Goal: Transaction & Acquisition: Download file/media

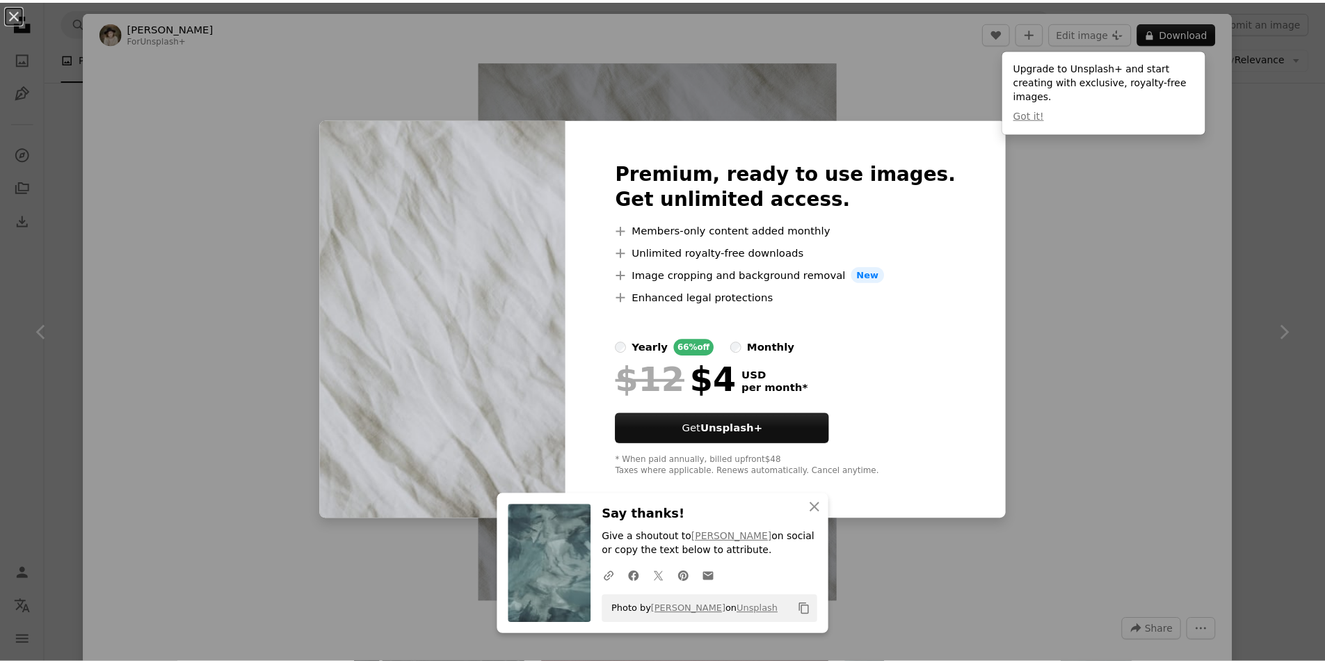
scroll to position [626, 0]
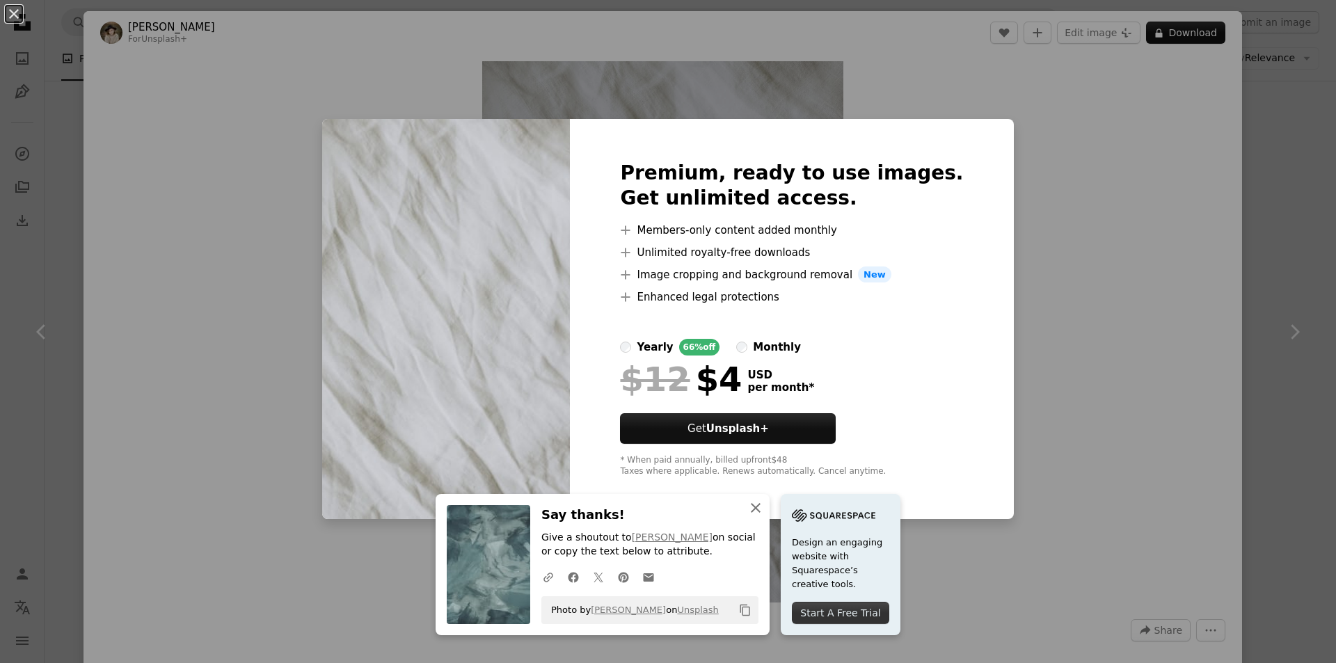
click at [751, 511] on icon "button" at bounding box center [756, 508] width 10 height 10
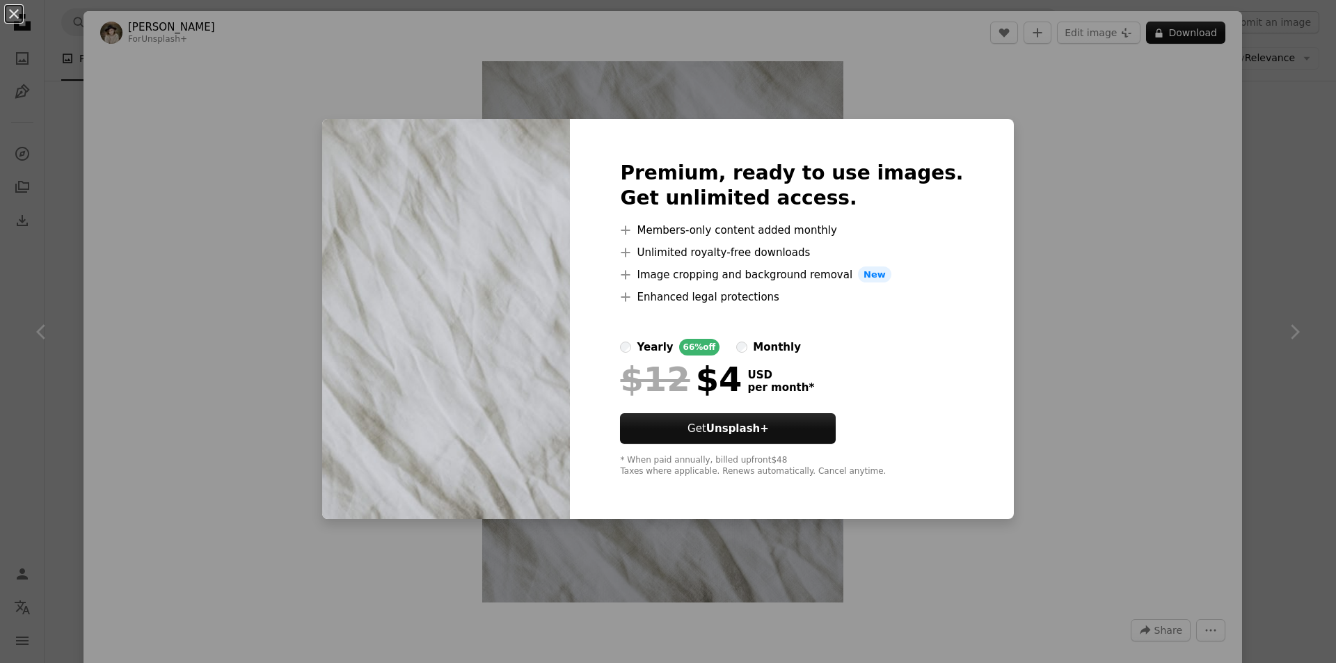
click at [1011, 180] on div "An X shape Premium, ready to use images. Get unlimited access. A plus sign Memb…" at bounding box center [668, 331] width 1336 height 663
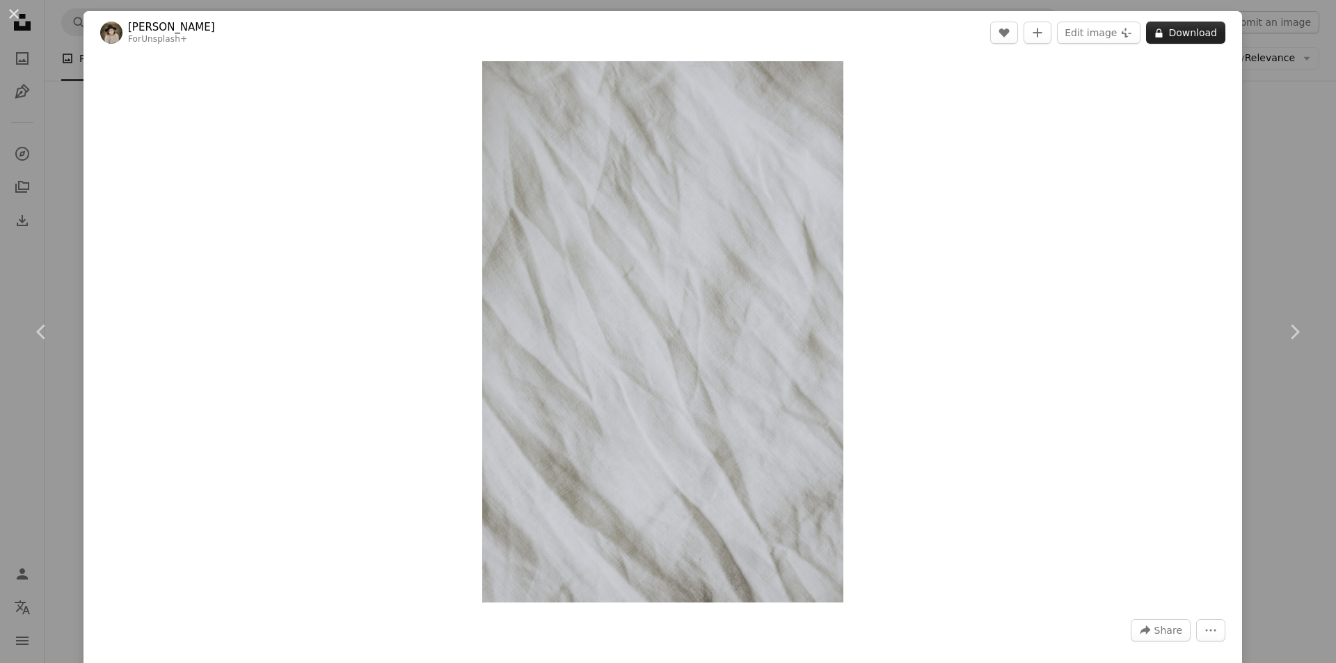
click at [1168, 29] on button "A lock Download" at bounding box center [1185, 33] width 79 height 22
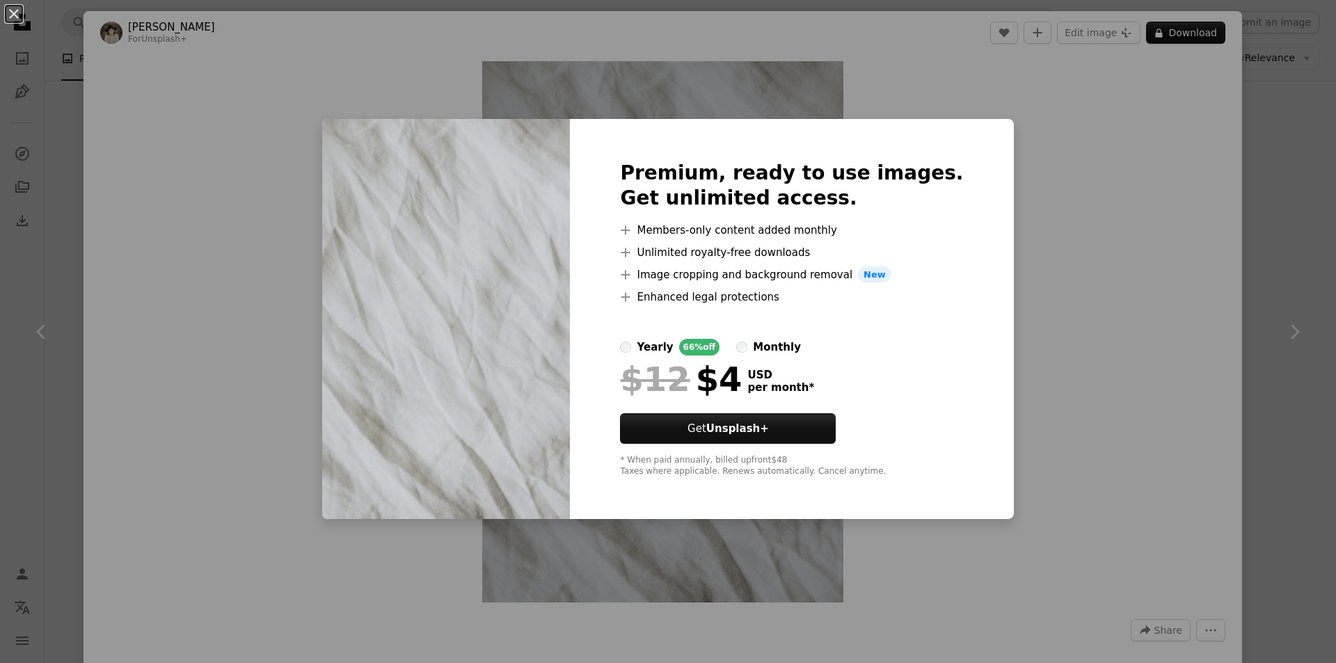
click at [1018, 269] on div "An X shape Premium, ready to use images. Get unlimited access. A plus sign Memb…" at bounding box center [668, 331] width 1336 height 663
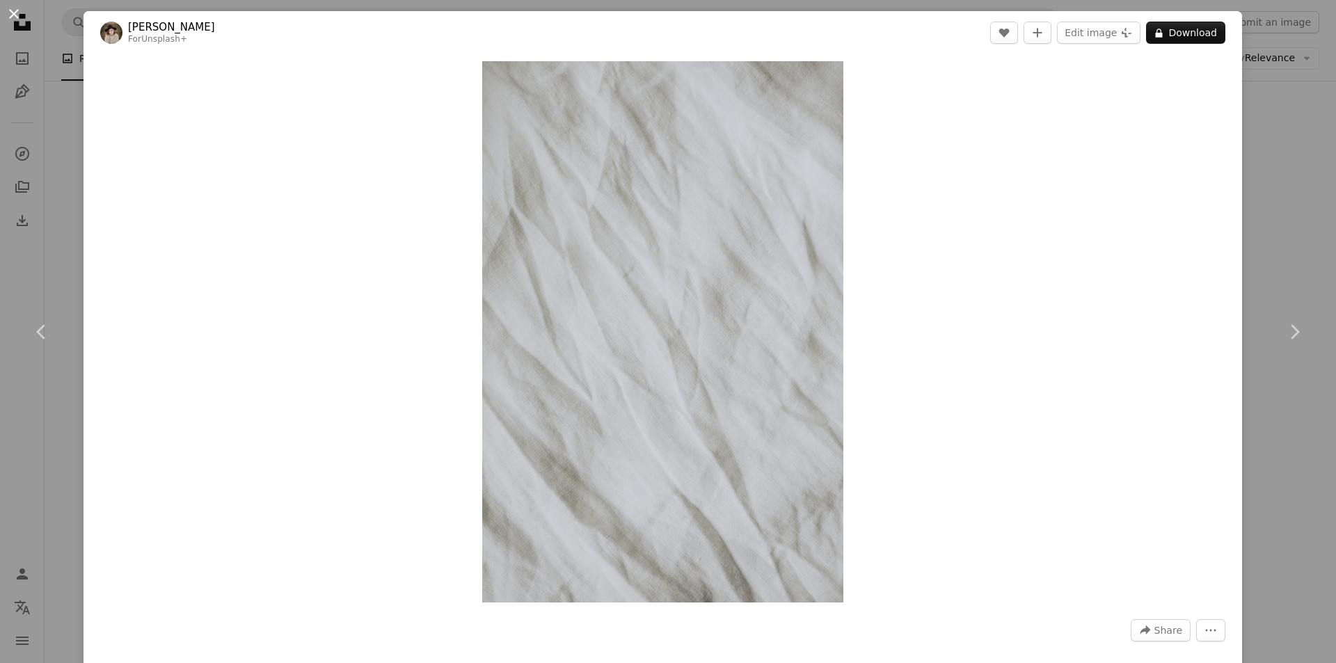
click at [6, 8] on button "An X shape" at bounding box center [14, 14] width 17 height 17
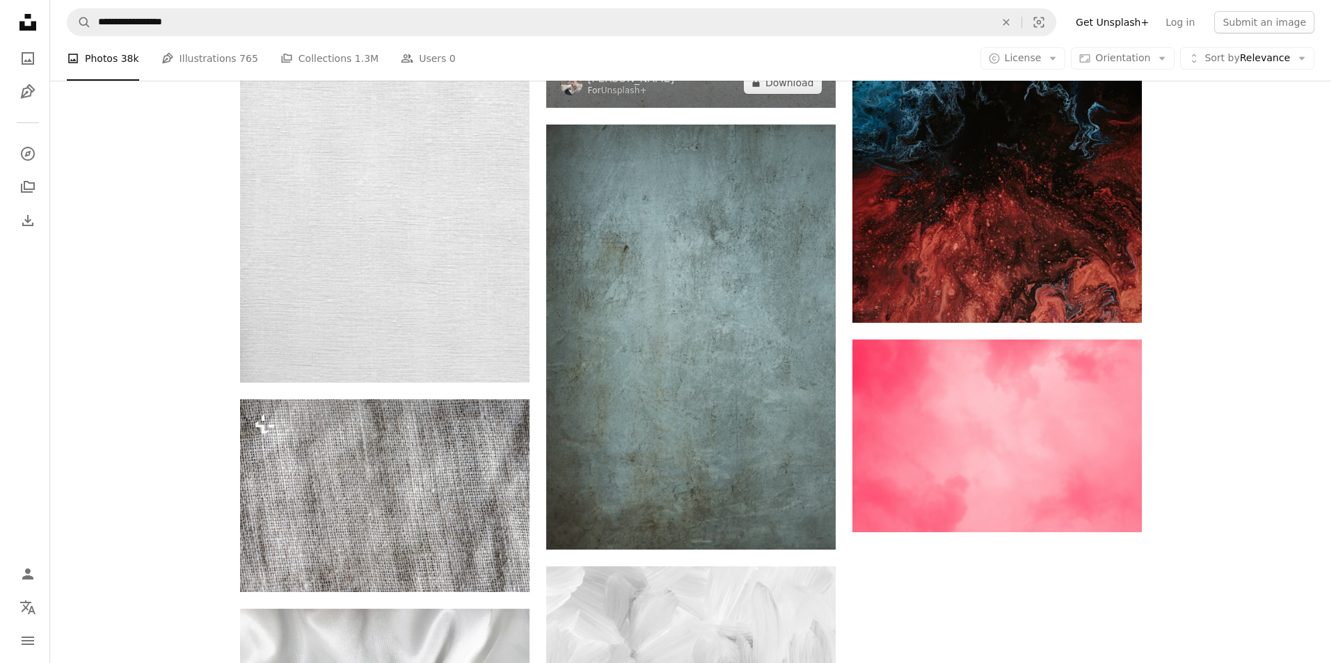
scroll to position [2226, 0]
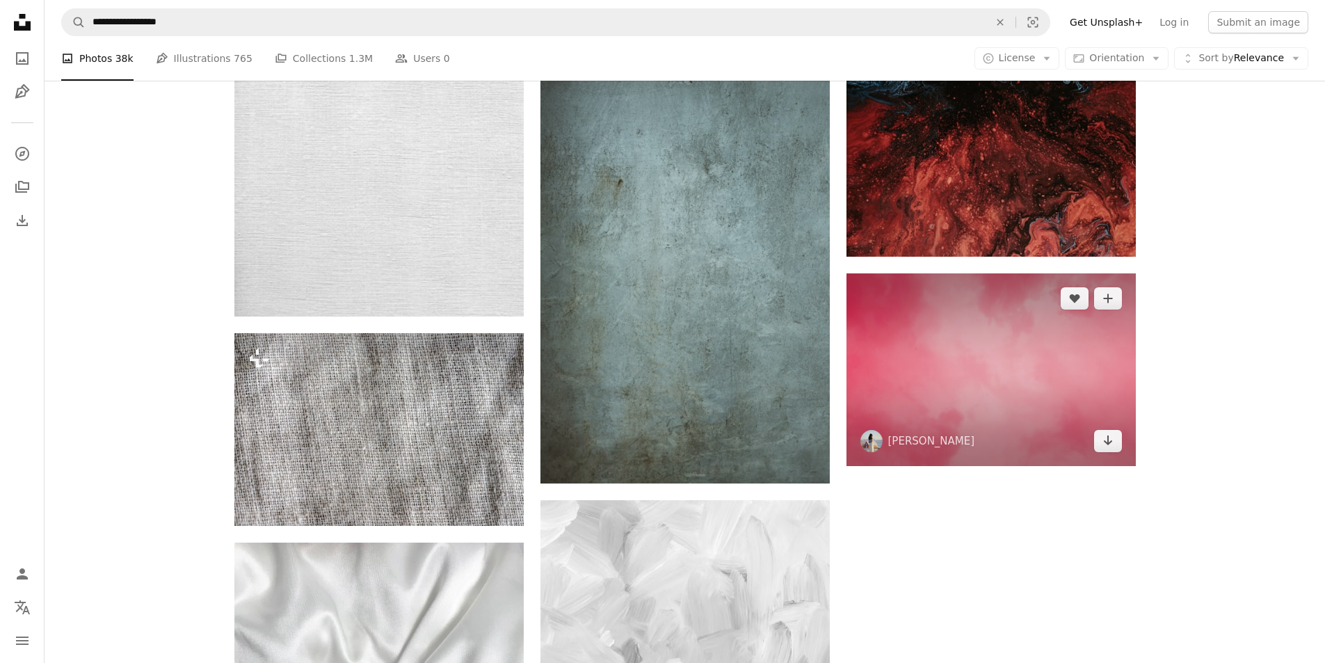
click at [1007, 365] on img at bounding box center [991, 369] width 289 height 193
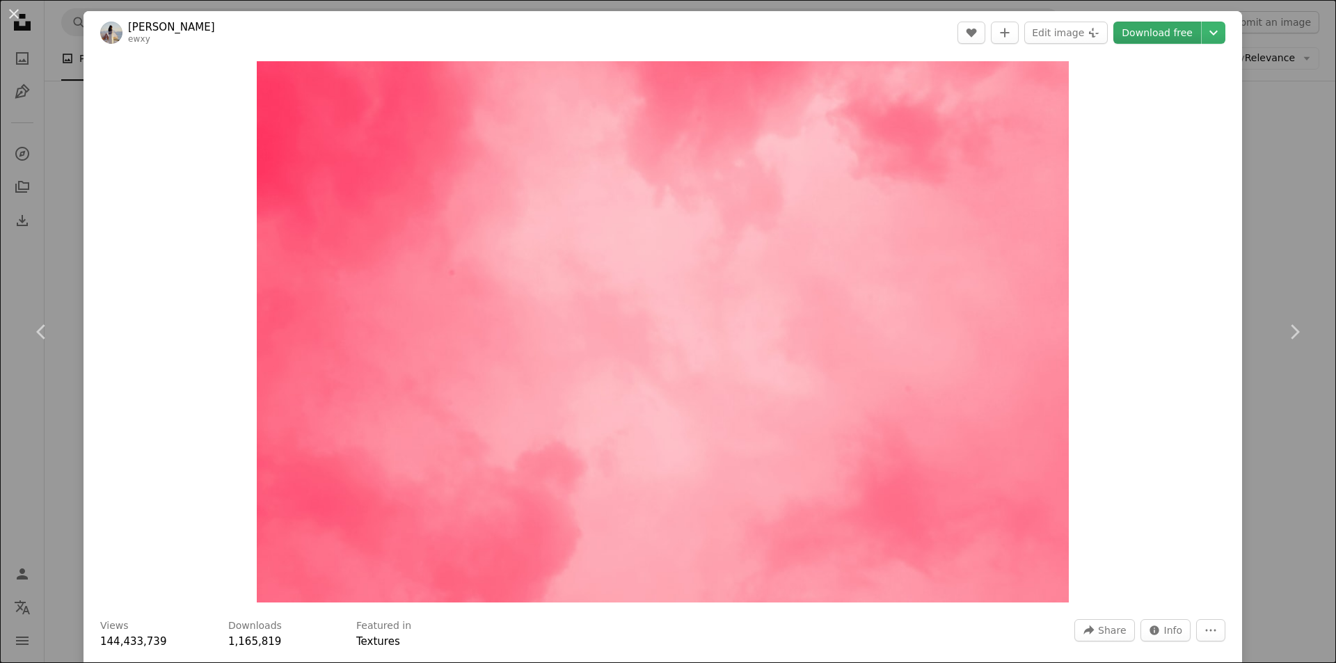
click at [1153, 33] on link "Download free" at bounding box center [1157, 33] width 88 height 22
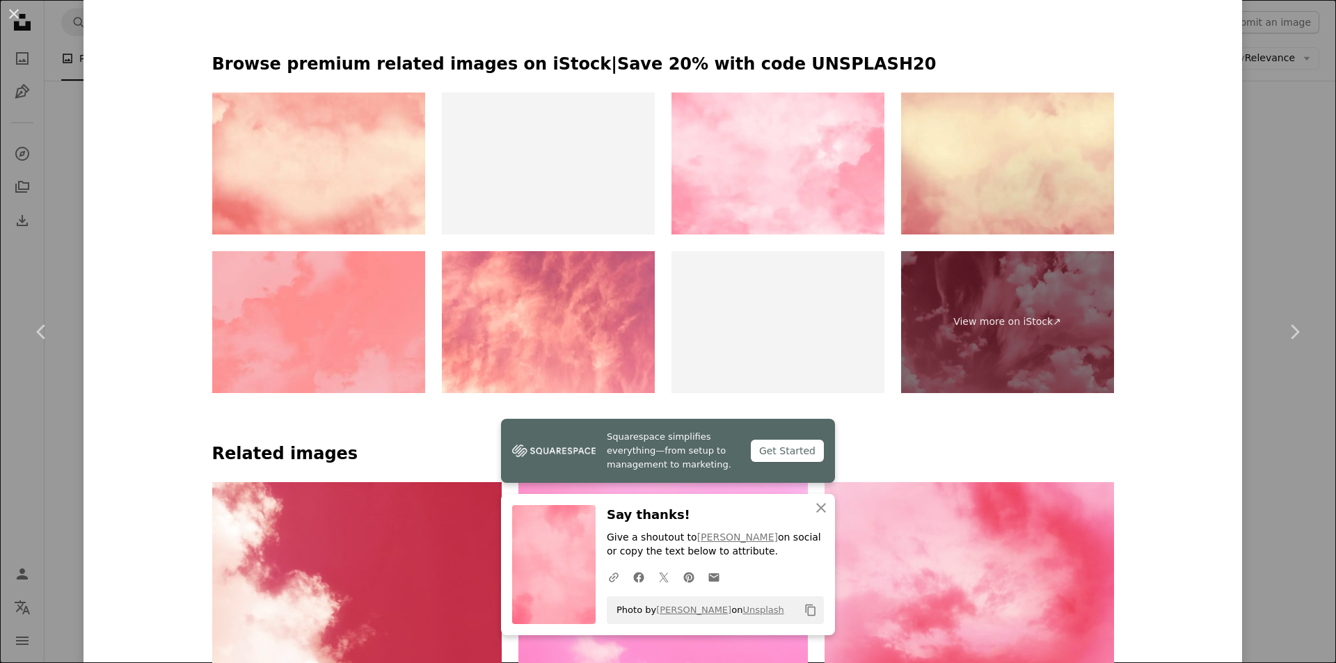
scroll to position [835, 0]
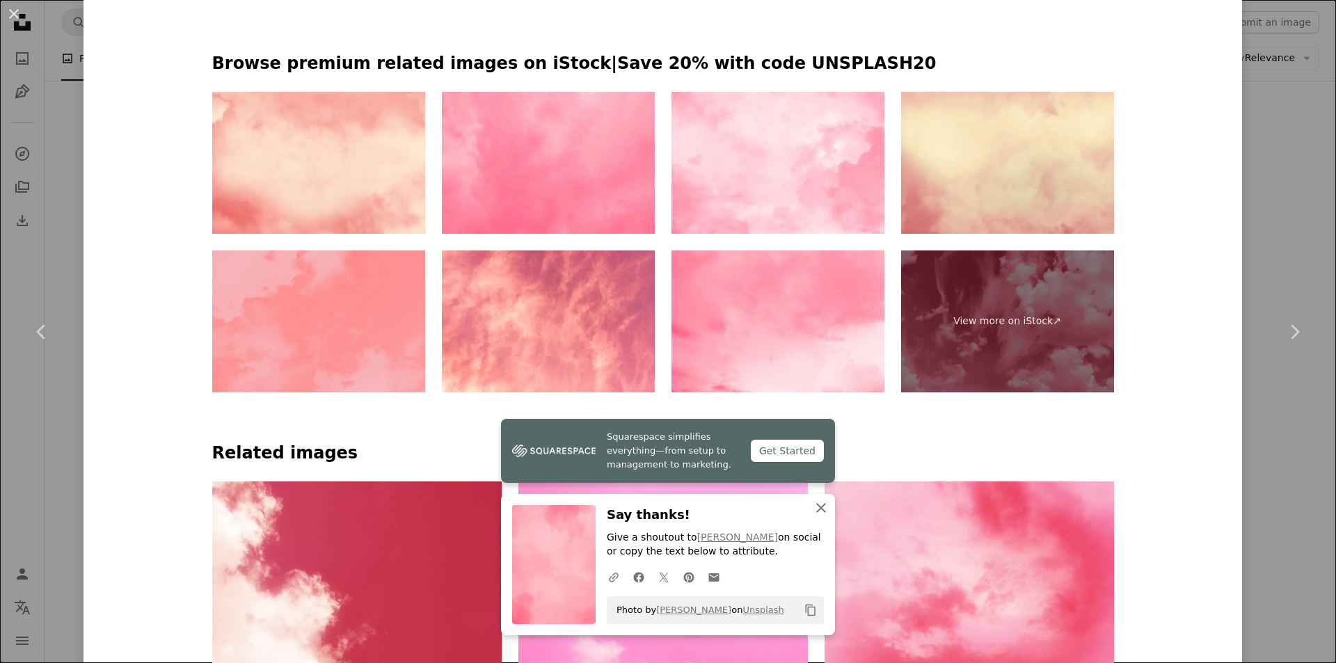
click at [813, 509] on icon "An X shape" at bounding box center [821, 508] width 17 height 17
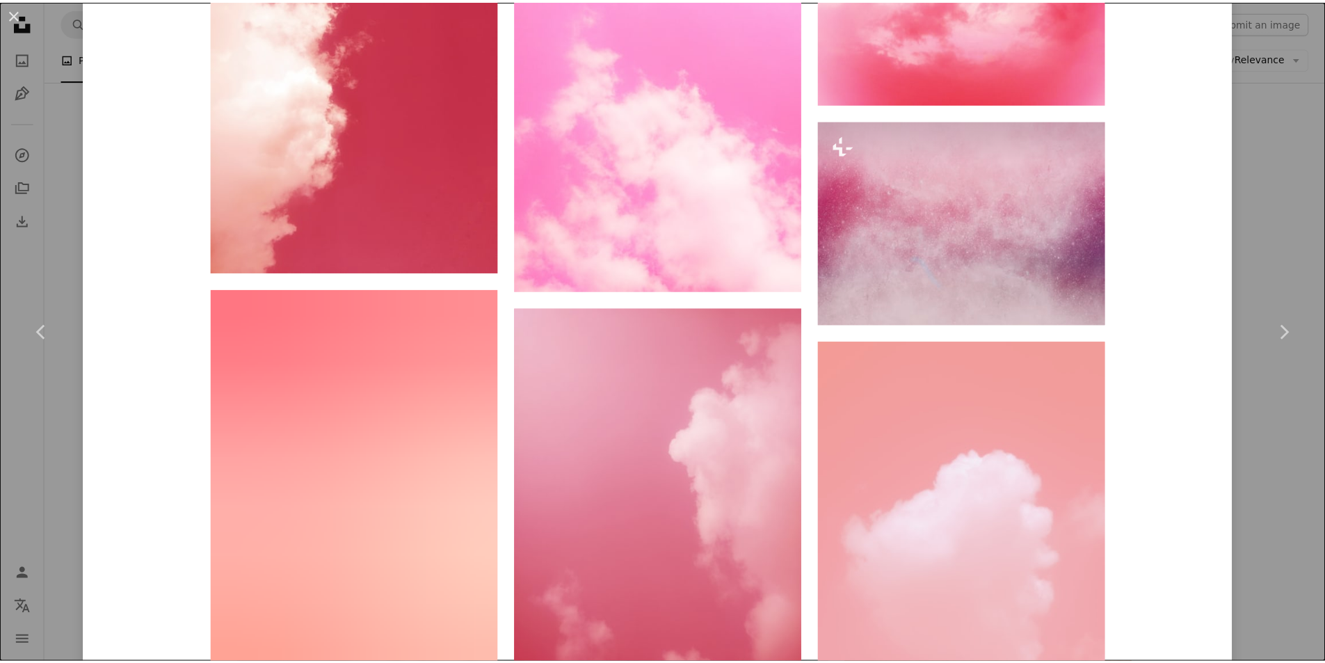
scroll to position [1600, 0]
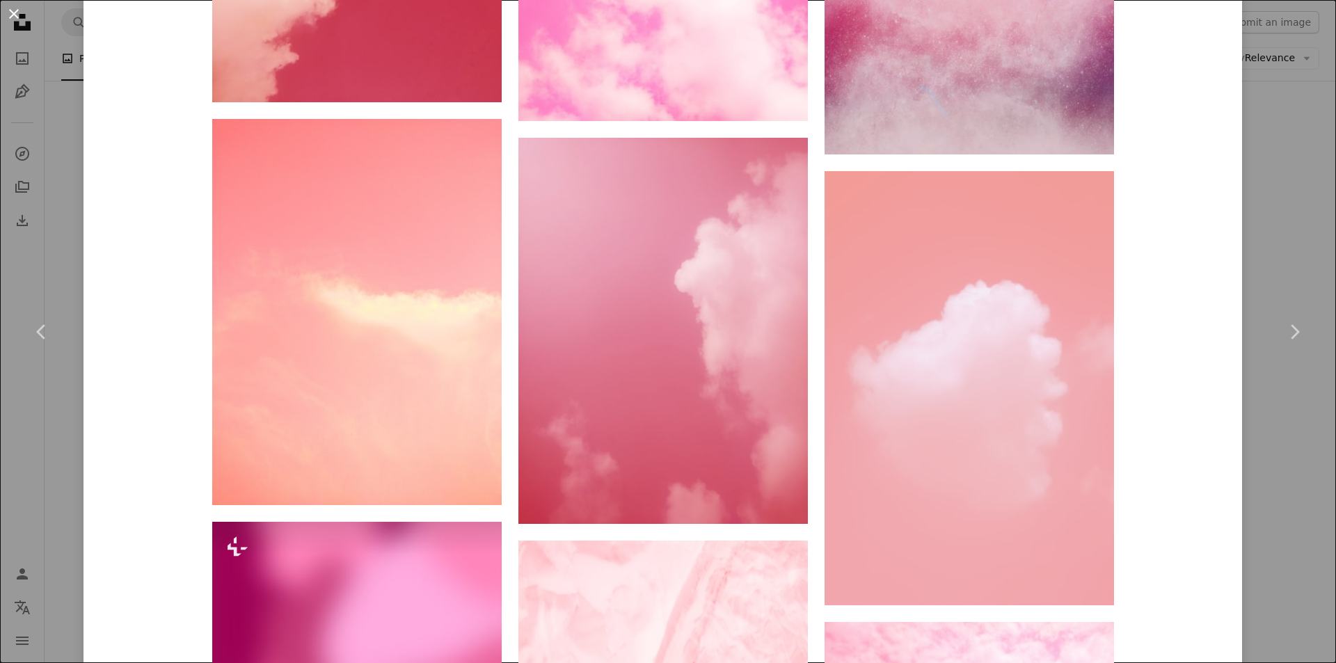
click at [6, 13] on button "An X shape" at bounding box center [14, 14] width 17 height 17
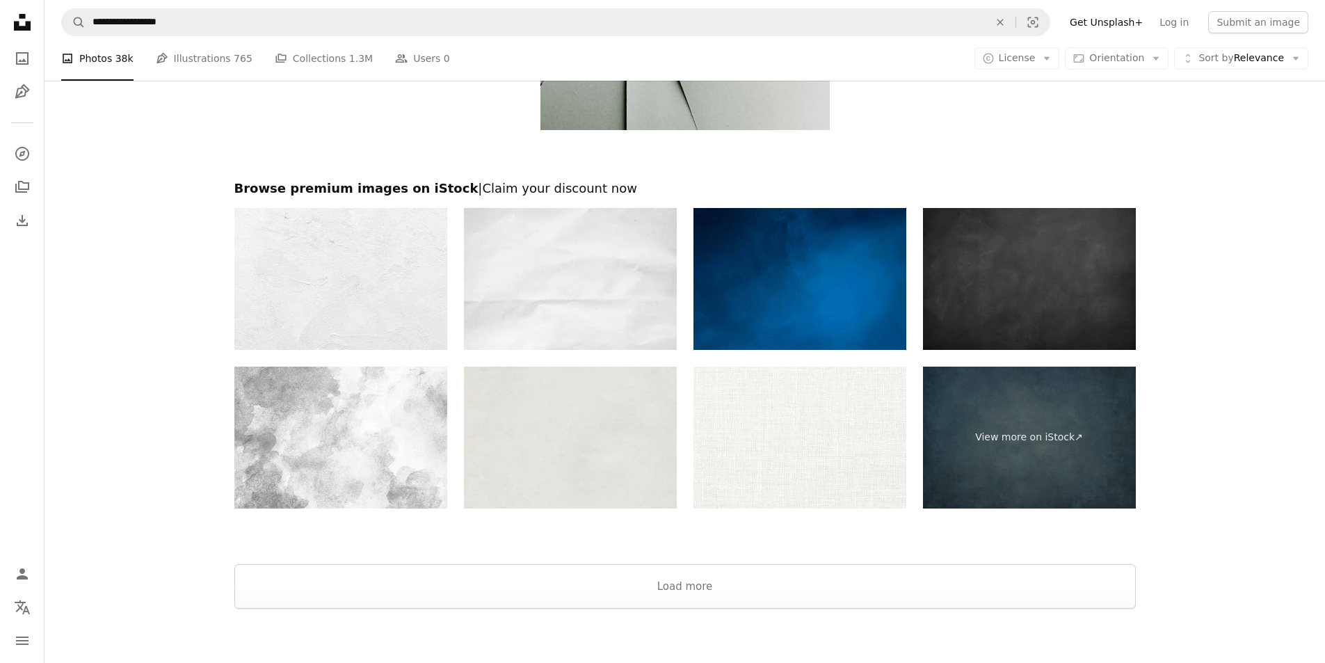
scroll to position [5355, 0]
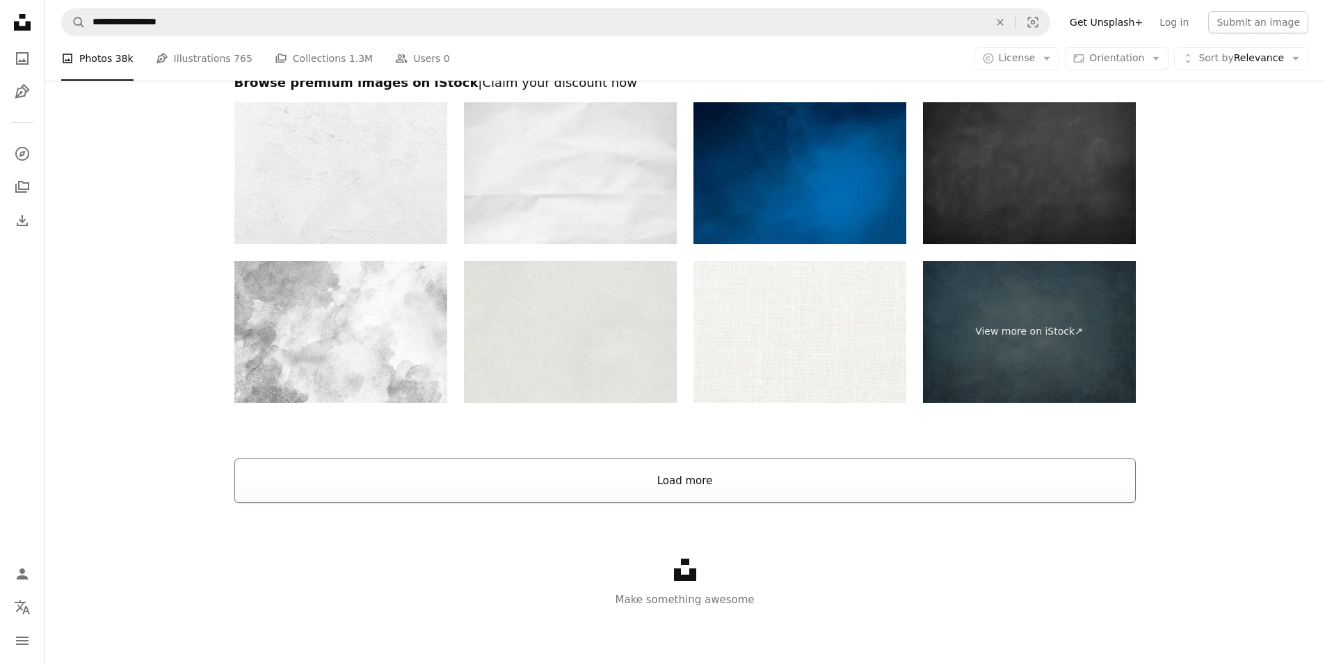
click at [741, 474] on button "Load more" at bounding box center [685, 480] width 902 height 45
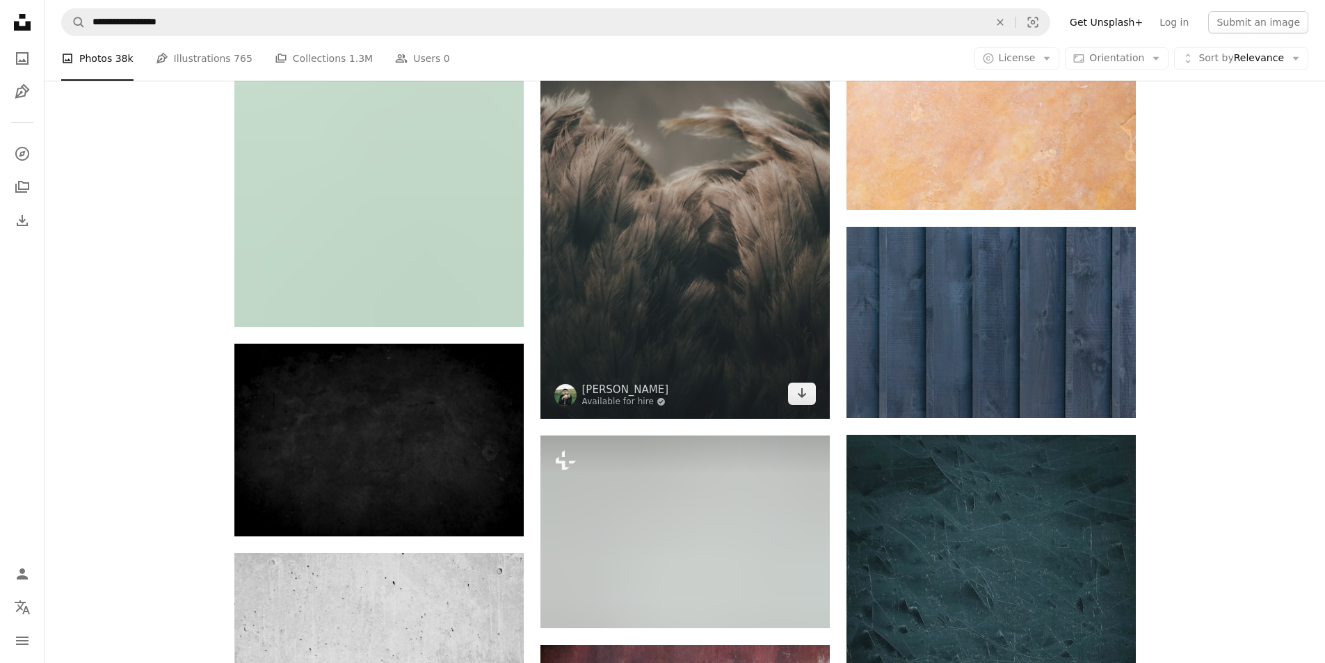
scroll to position [10504, 0]
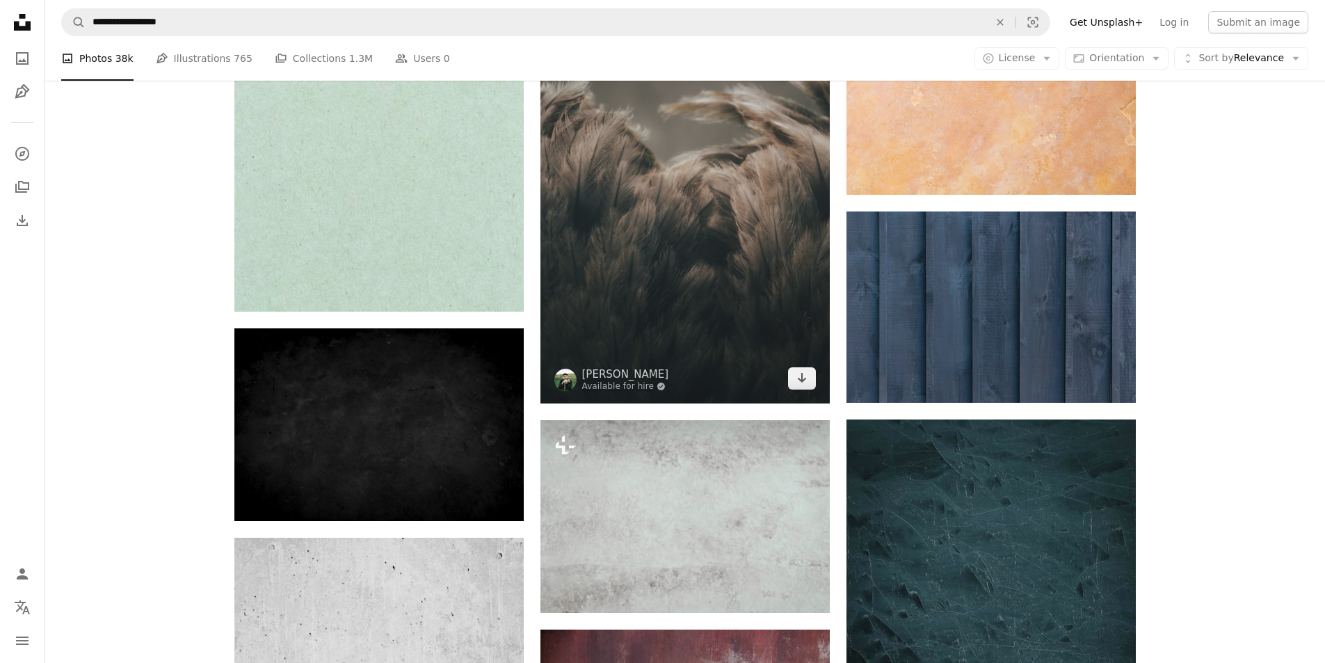
click at [703, 213] on img at bounding box center [685, 186] width 289 height 433
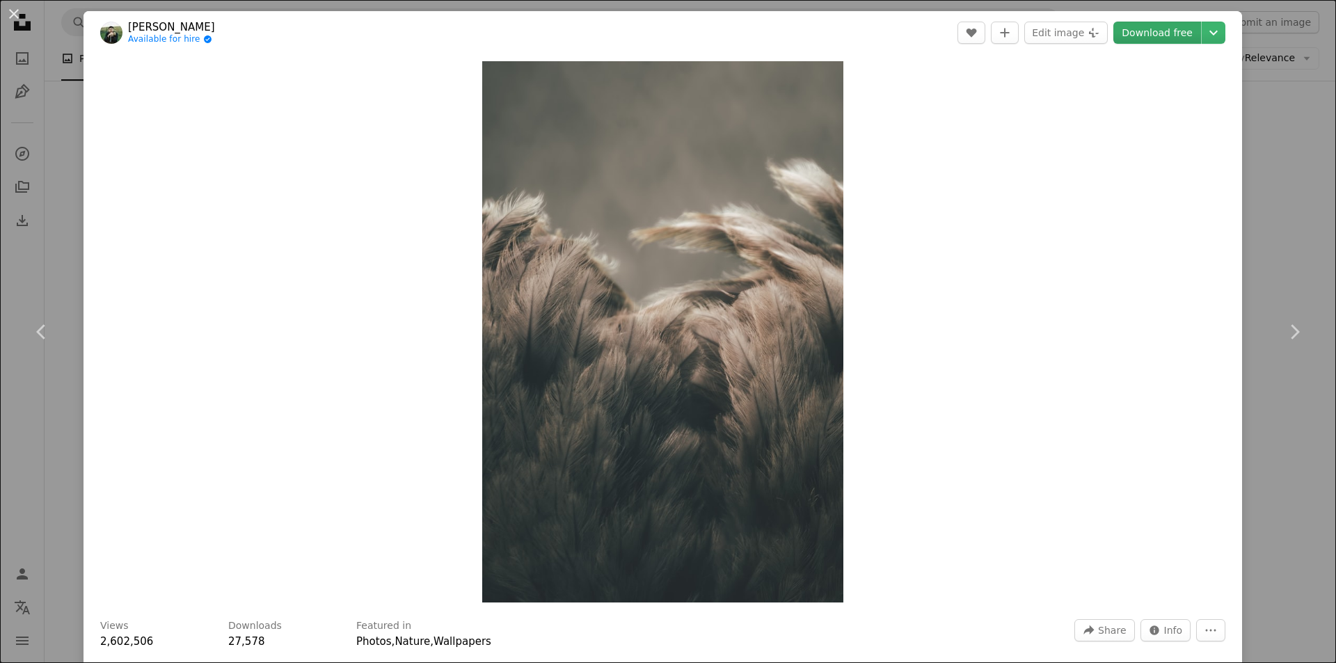
click at [1141, 35] on link "Download free" at bounding box center [1157, 33] width 88 height 22
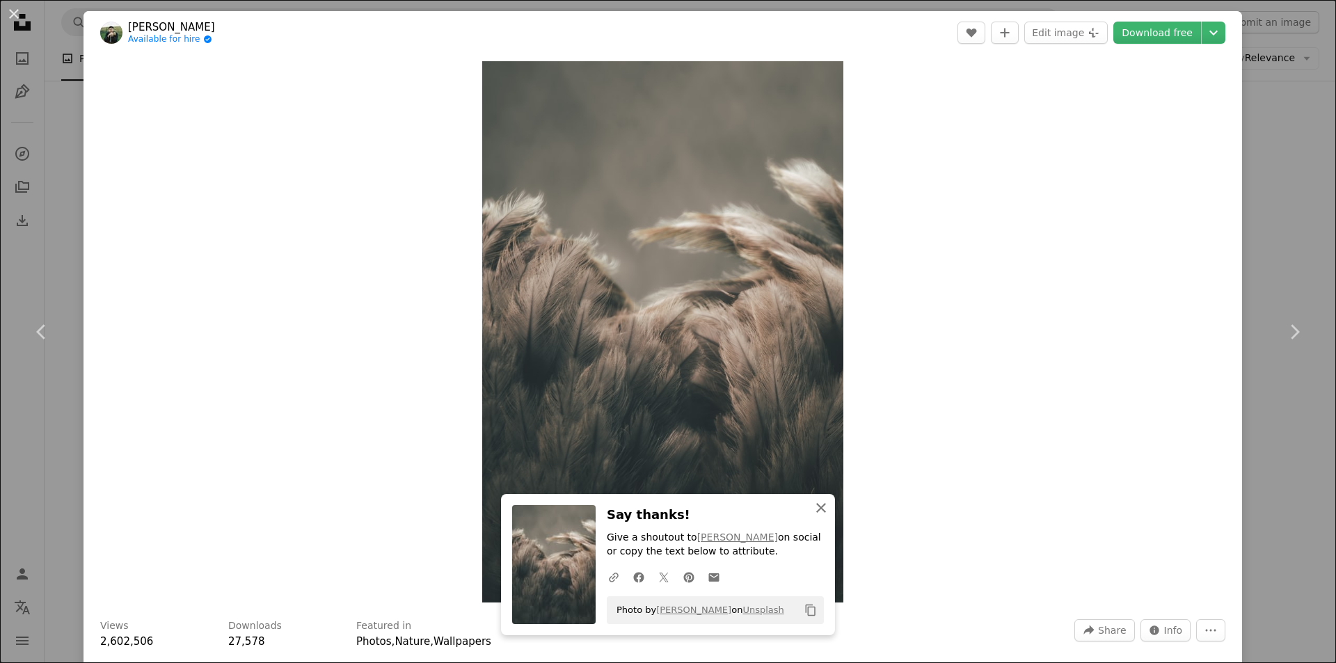
click at [817, 504] on icon "An X shape" at bounding box center [821, 508] width 17 height 17
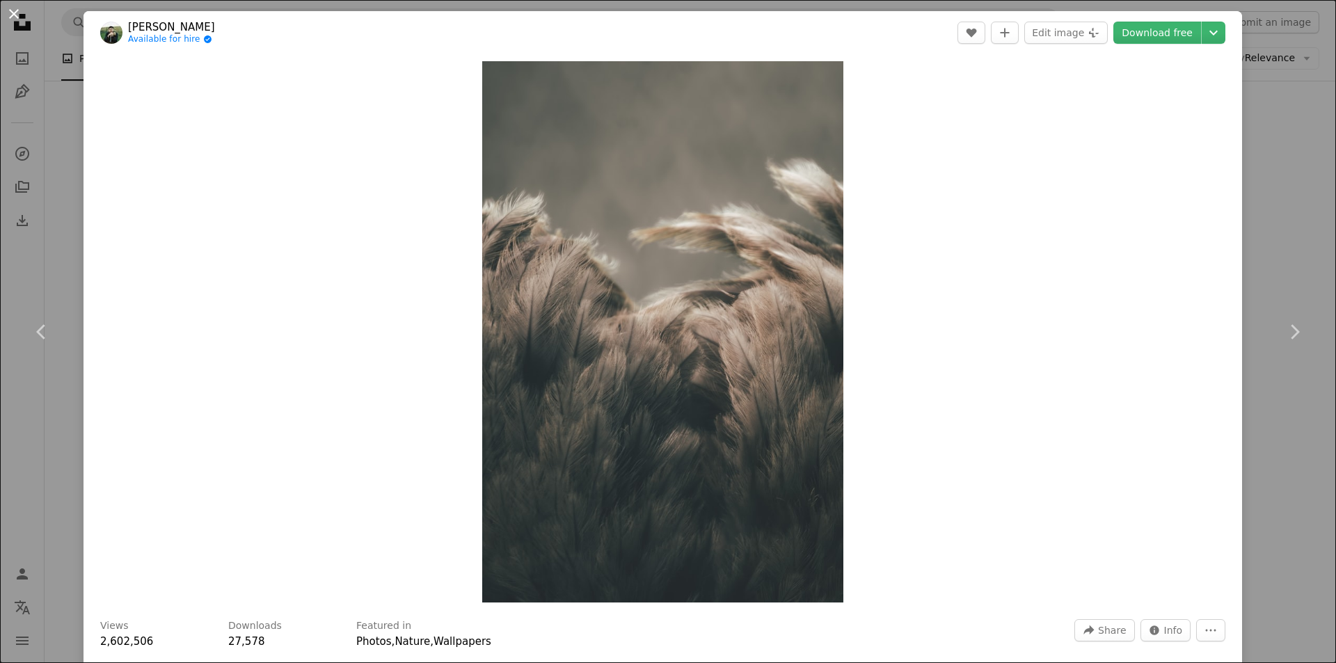
click at [14, 6] on button "An X shape" at bounding box center [14, 14] width 17 height 17
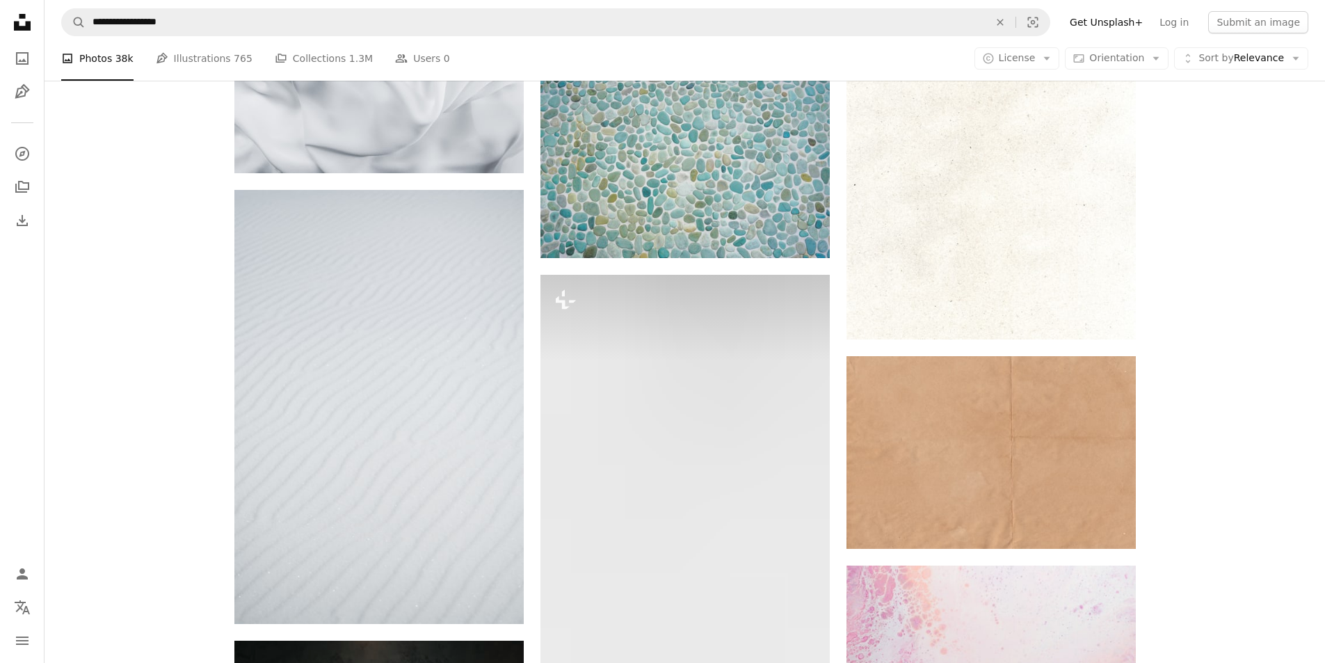
scroll to position [19478, 0]
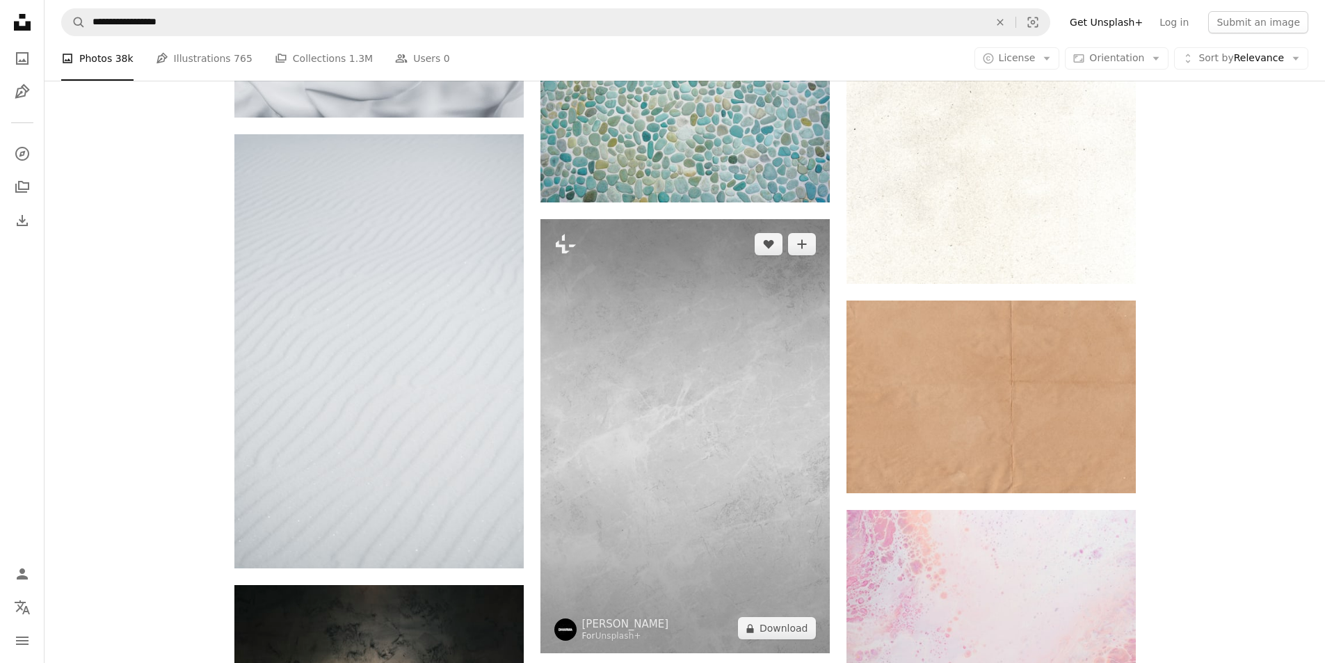
click at [710, 371] on img at bounding box center [685, 436] width 289 height 434
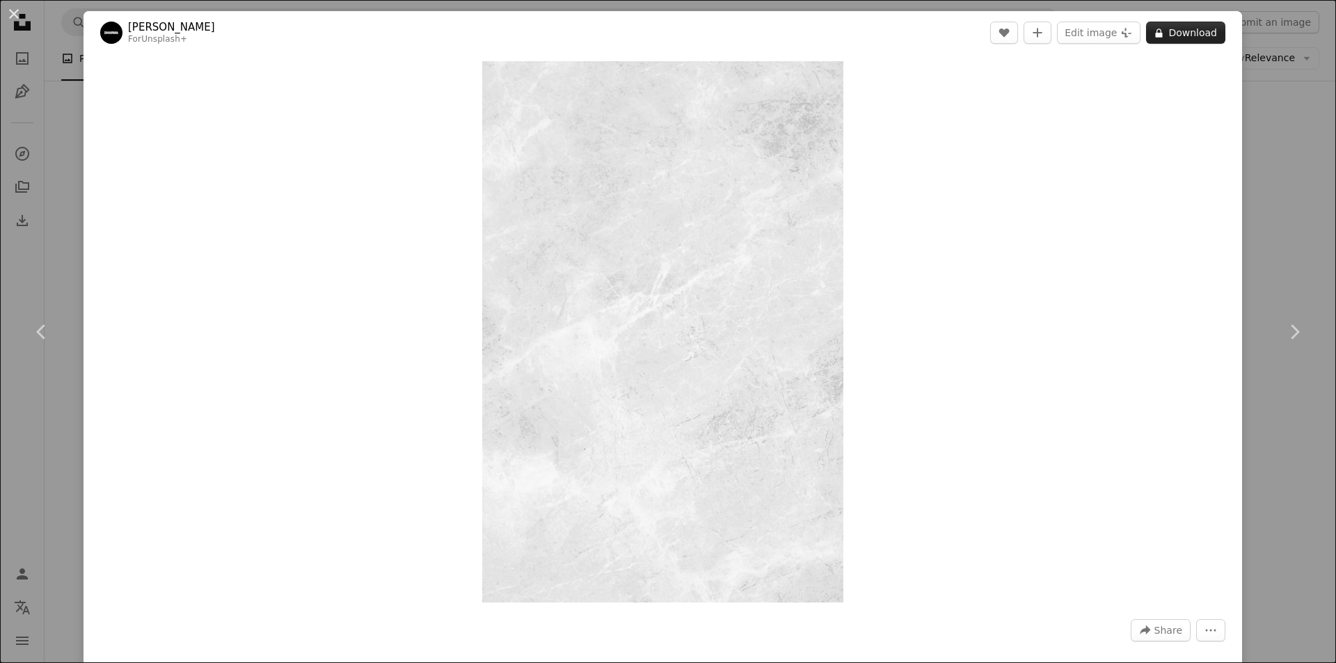
click at [1181, 28] on button "A lock Download" at bounding box center [1185, 33] width 79 height 22
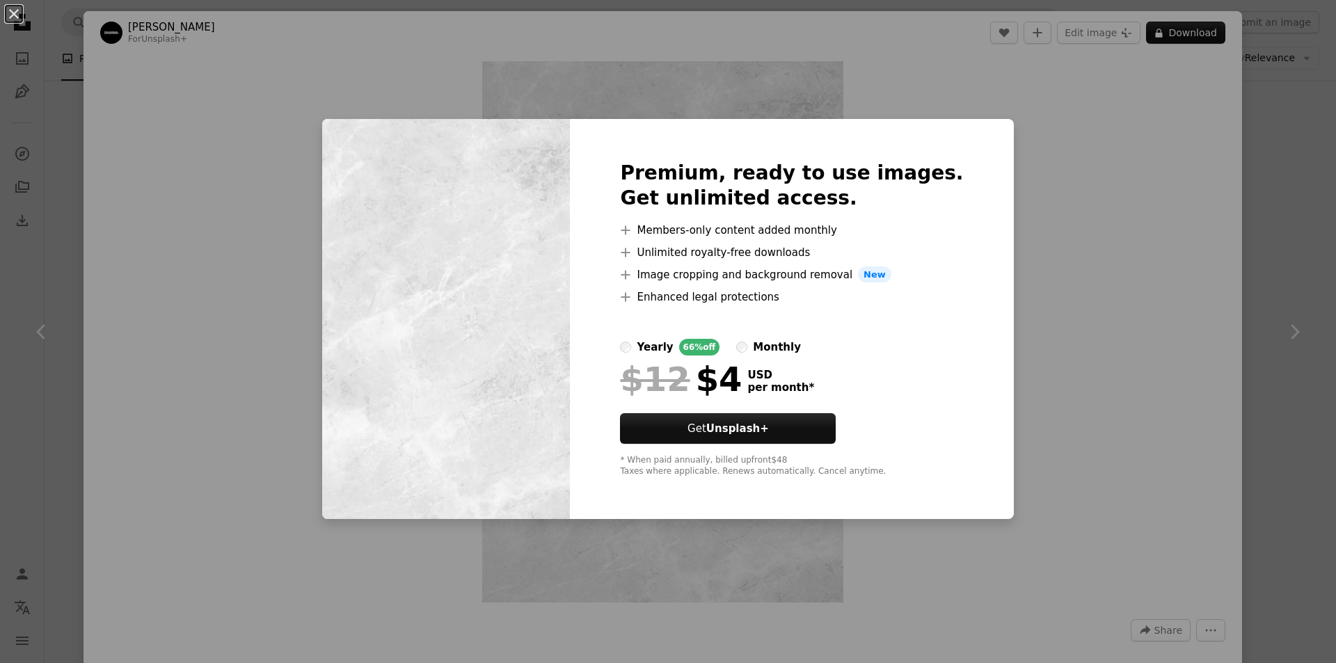
click at [1042, 153] on div "An X shape Premium, ready to use images. Get unlimited access. A plus sign Memb…" at bounding box center [668, 331] width 1336 height 663
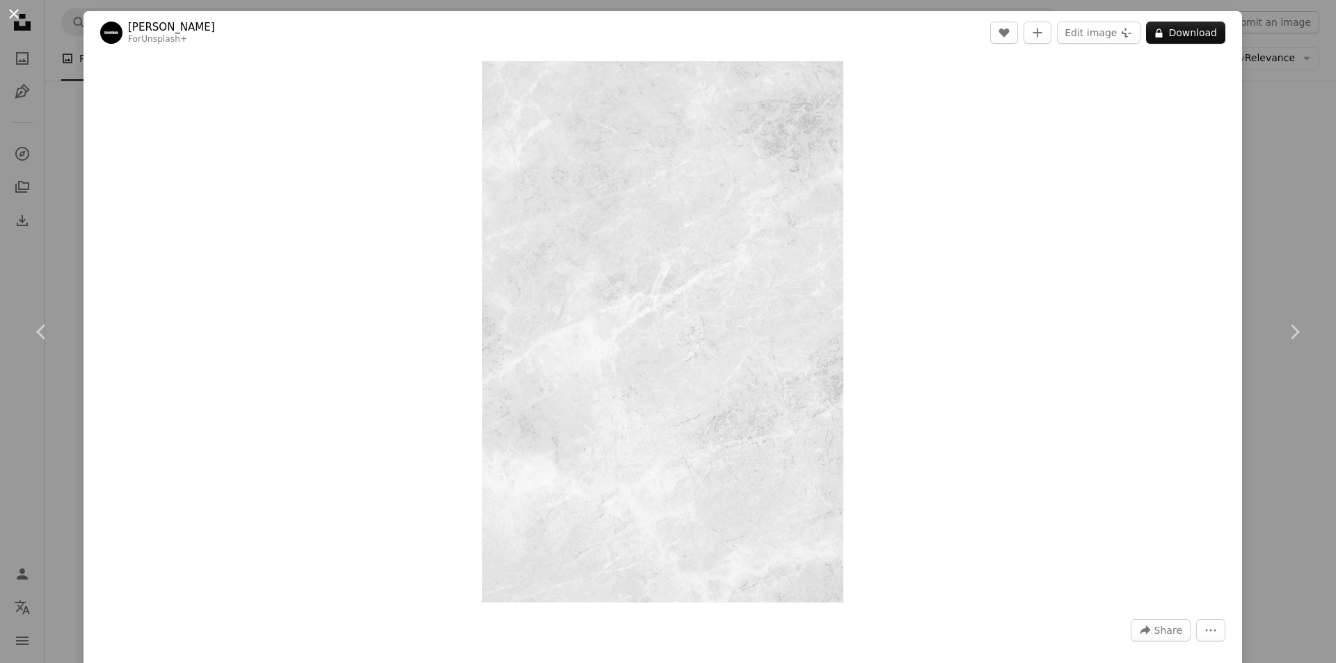
click at [15, 15] on button "An X shape" at bounding box center [14, 14] width 17 height 17
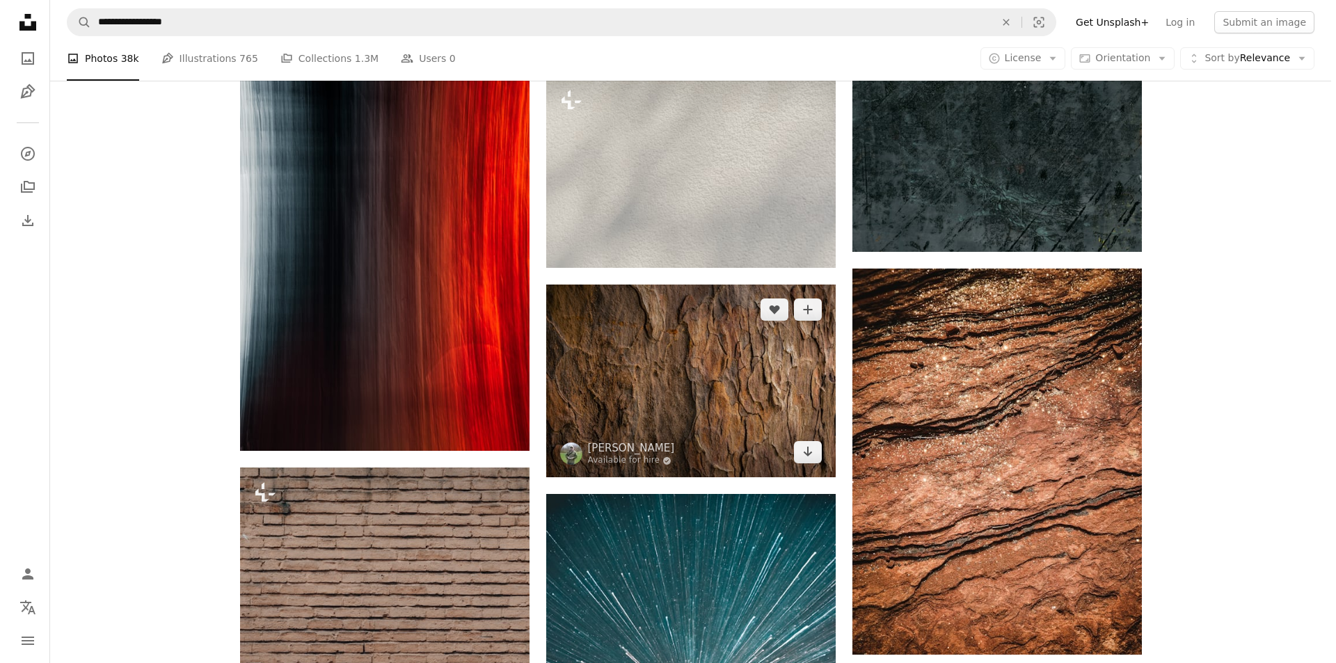
scroll to position [27270, 0]
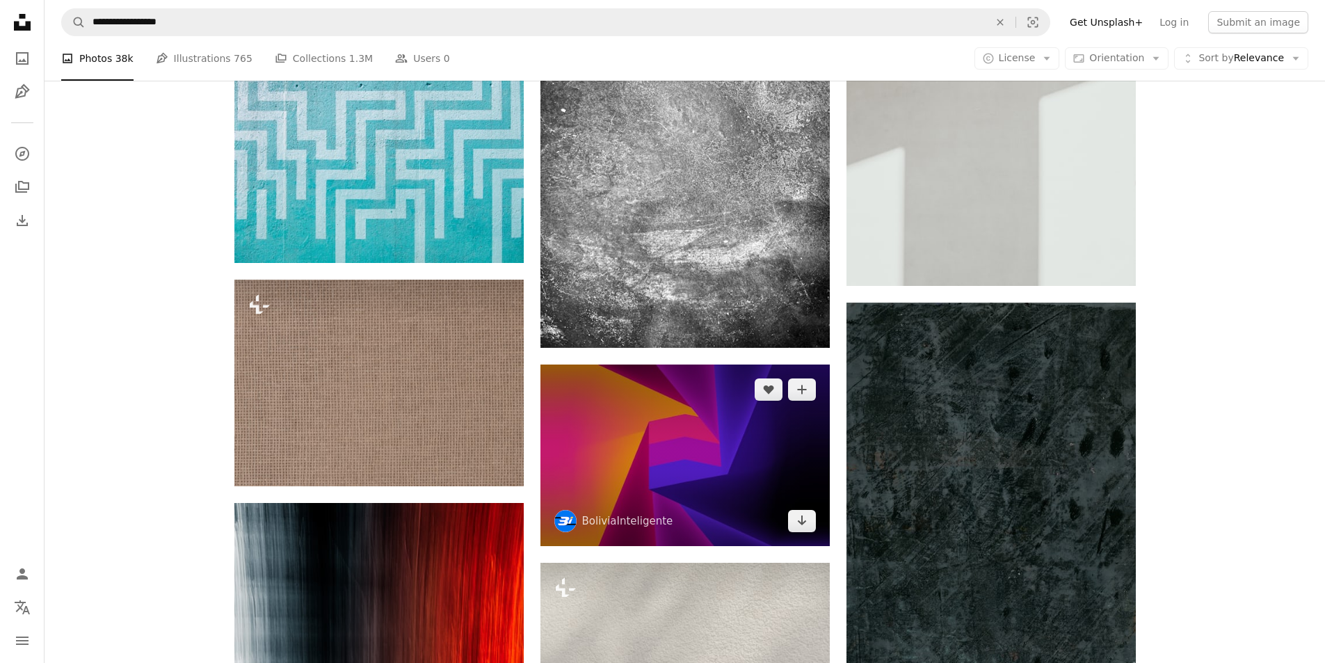
click at [695, 436] on img at bounding box center [685, 455] width 289 height 181
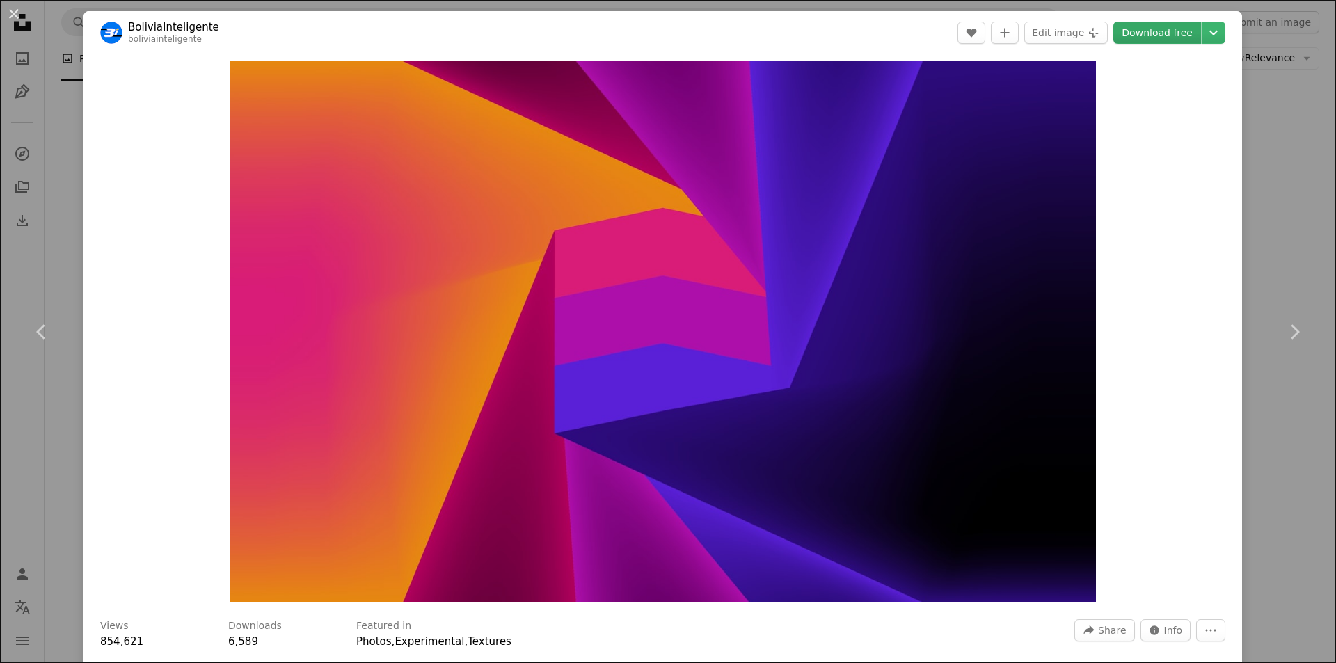
click at [1146, 35] on link "Download free" at bounding box center [1157, 33] width 88 height 22
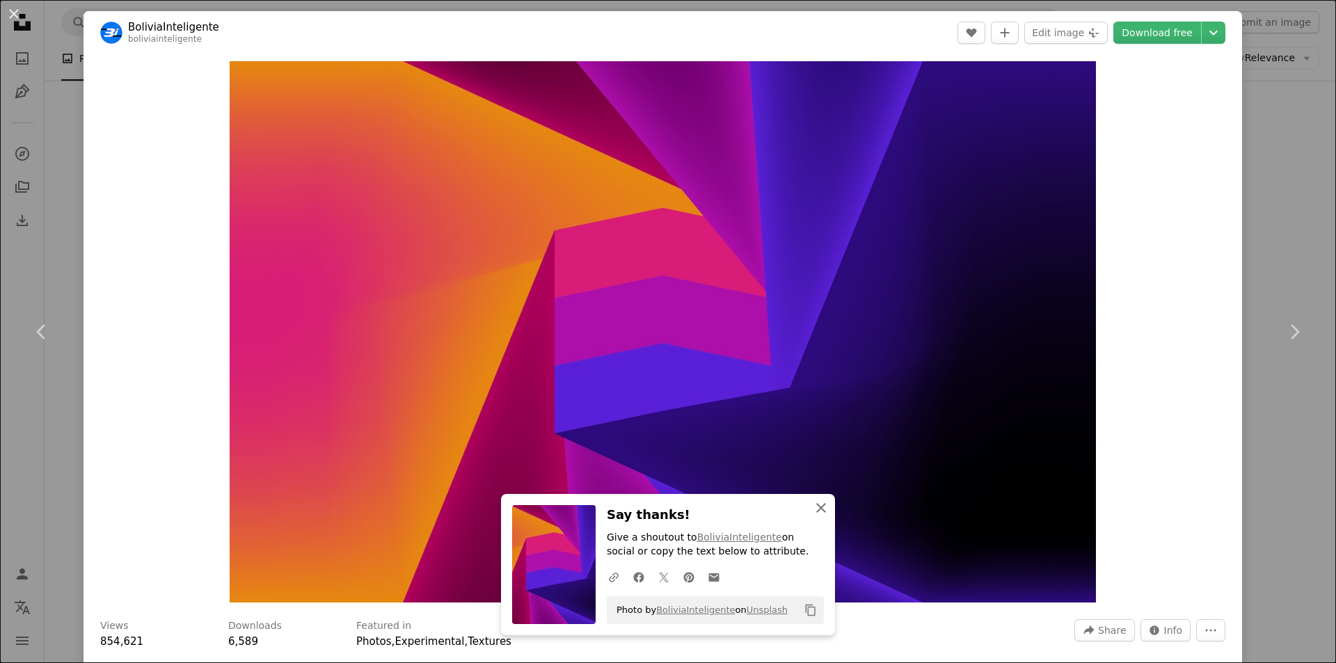
click at [822, 508] on icon "An X shape" at bounding box center [821, 508] width 17 height 17
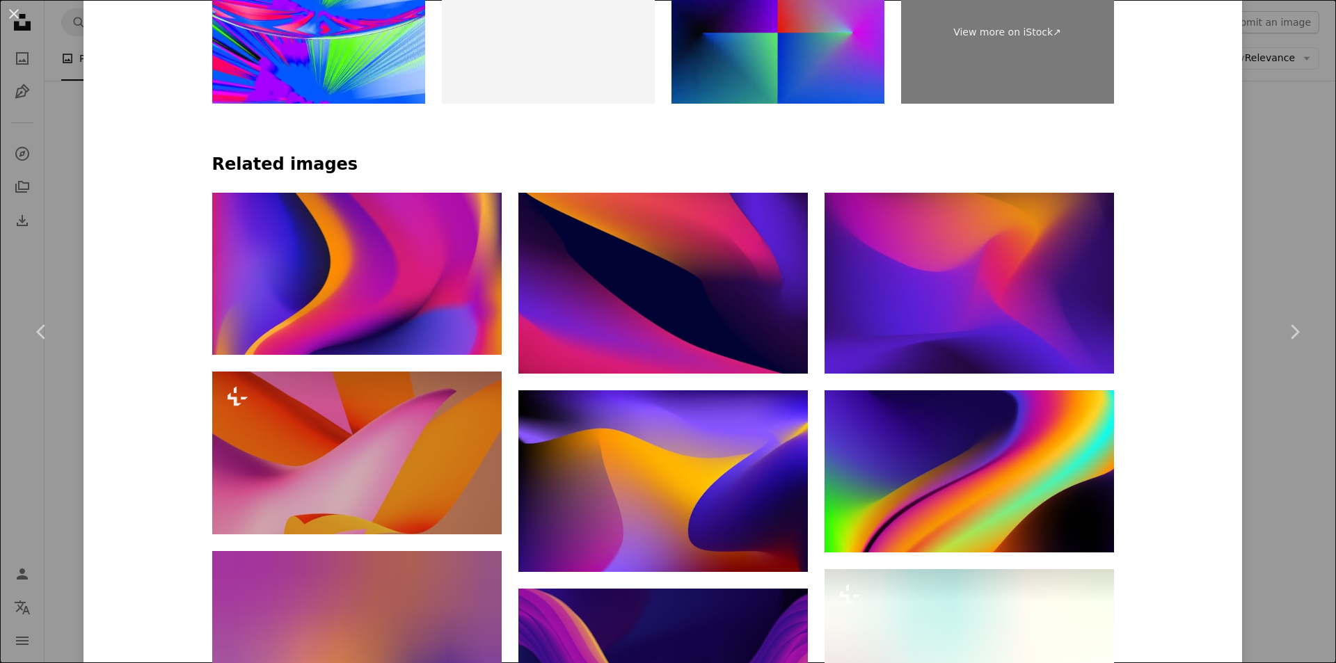
scroll to position [1044, 0]
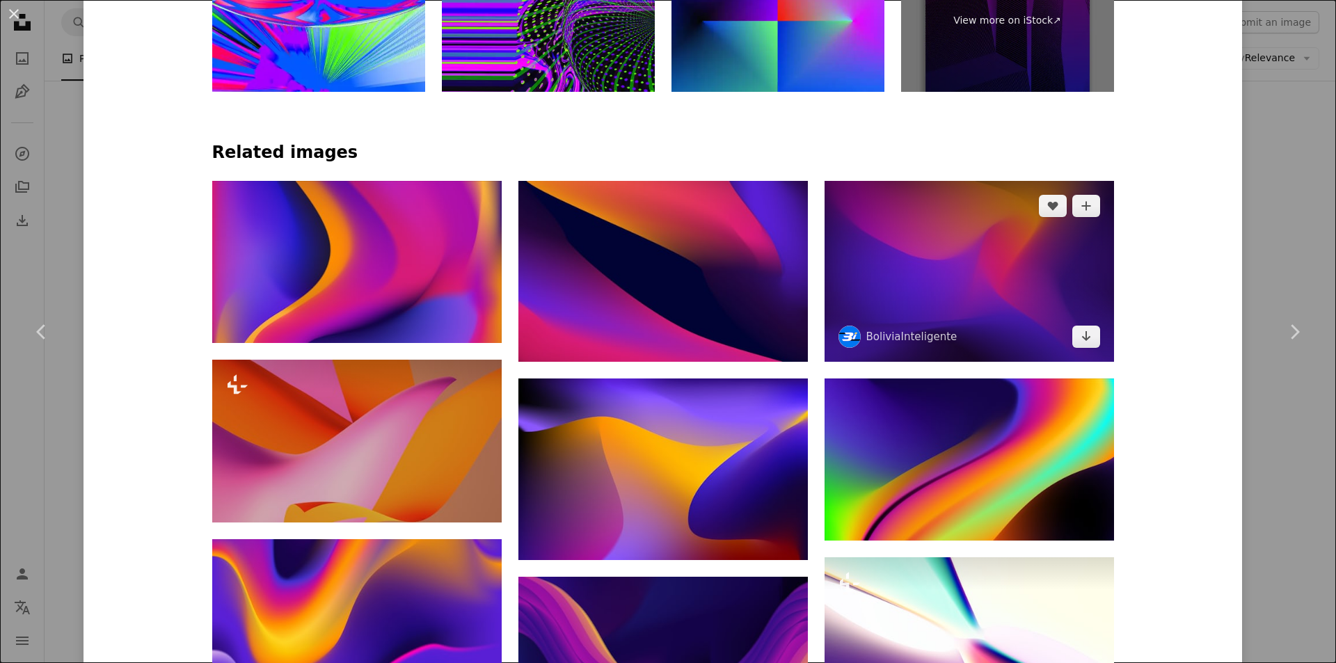
click at [920, 262] on img at bounding box center [968, 271] width 289 height 181
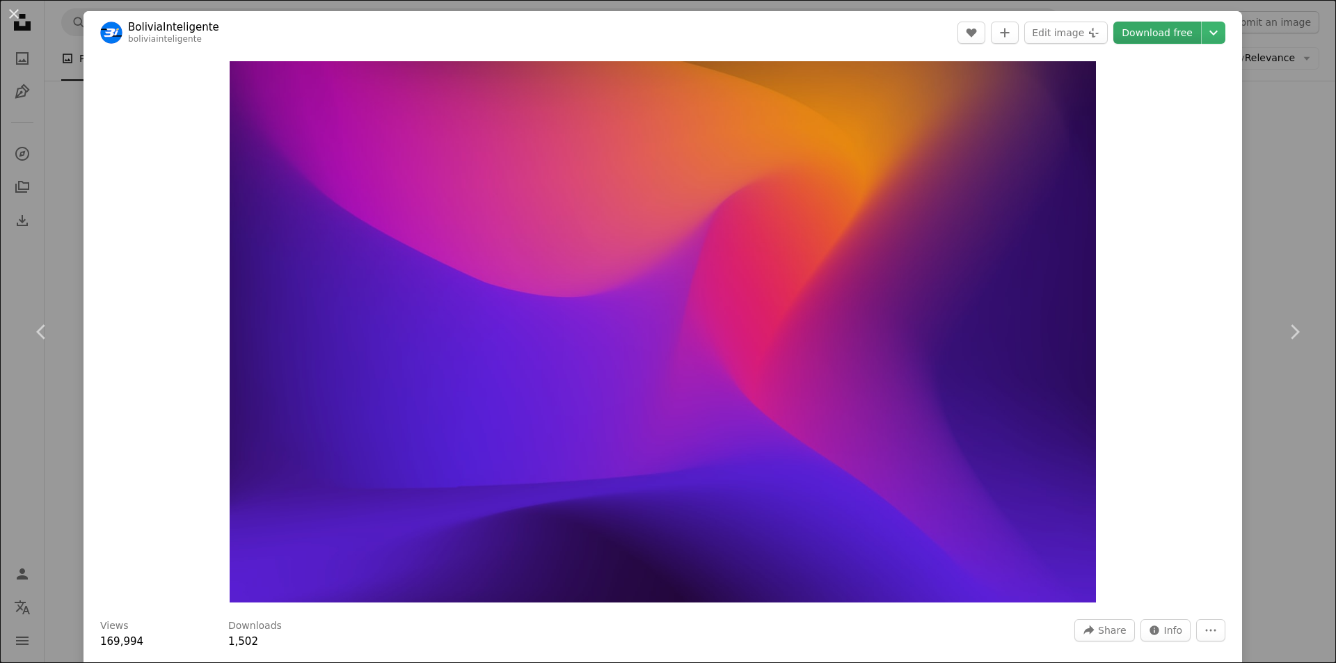
click at [1154, 33] on link "Download free" at bounding box center [1157, 33] width 88 height 22
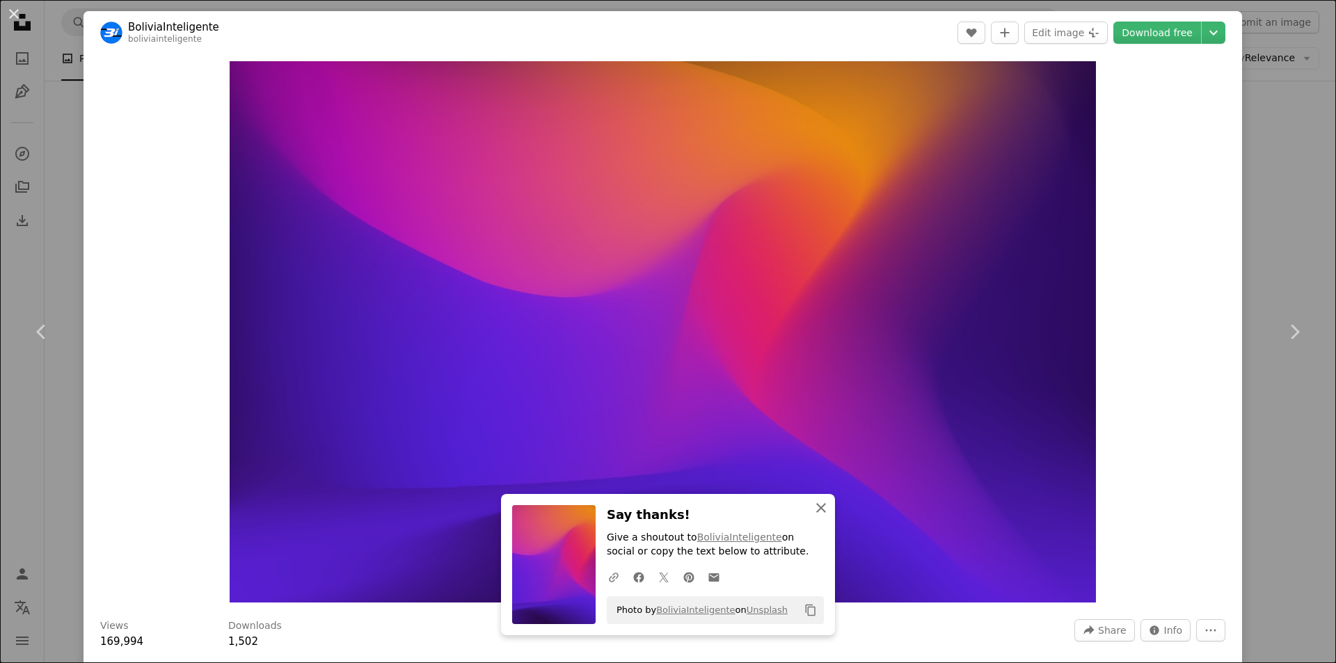
click at [820, 509] on icon "An X shape" at bounding box center [821, 508] width 17 height 17
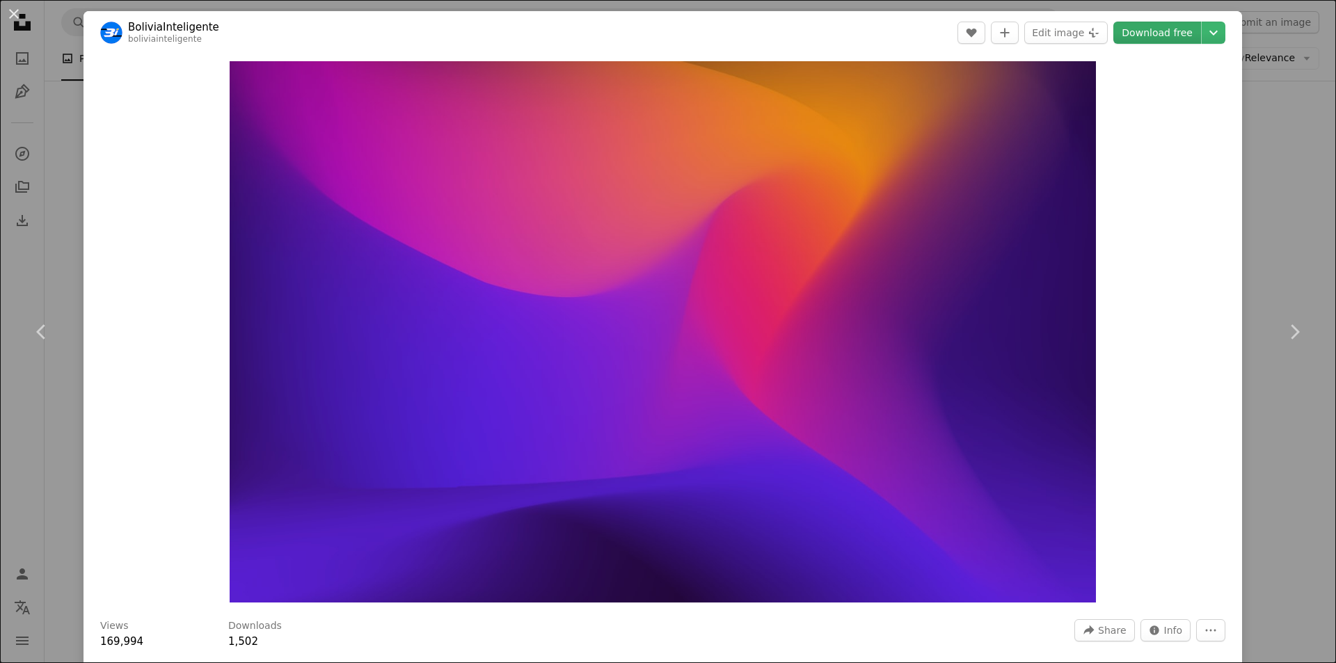
click at [1153, 39] on link "Download free" at bounding box center [1157, 33] width 88 height 22
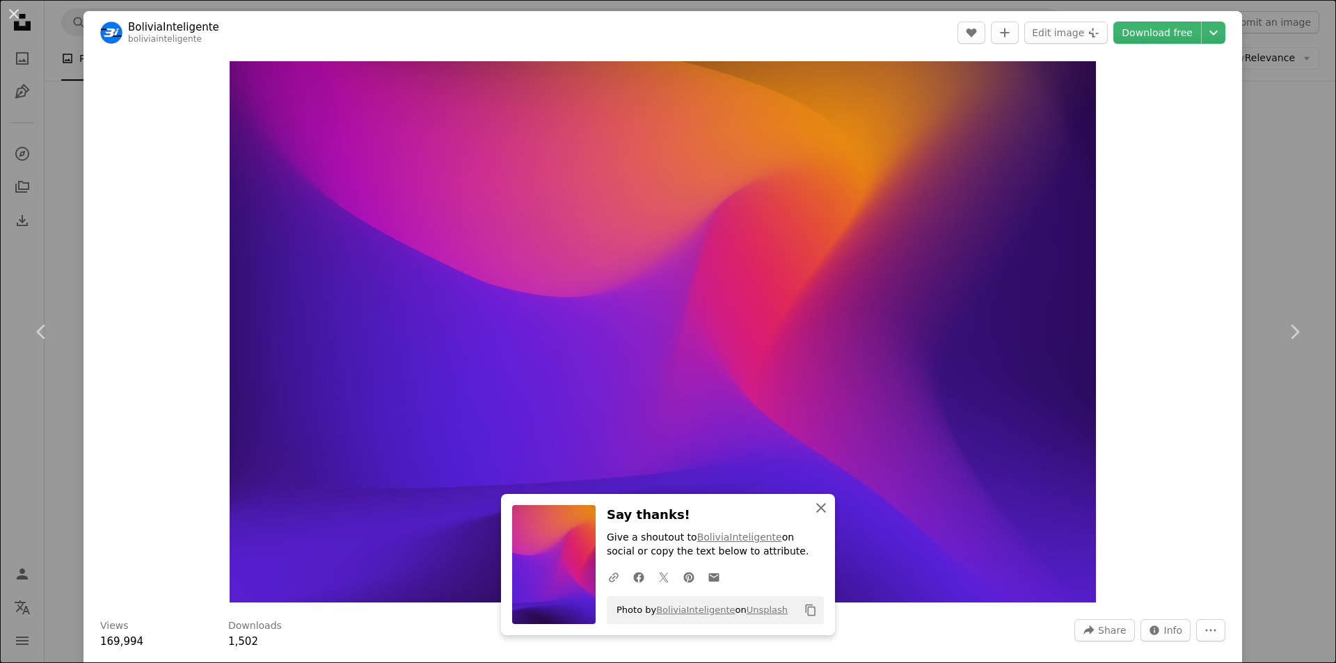
click at [817, 504] on icon "An X shape" at bounding box center [821, 508] width 17 height 17
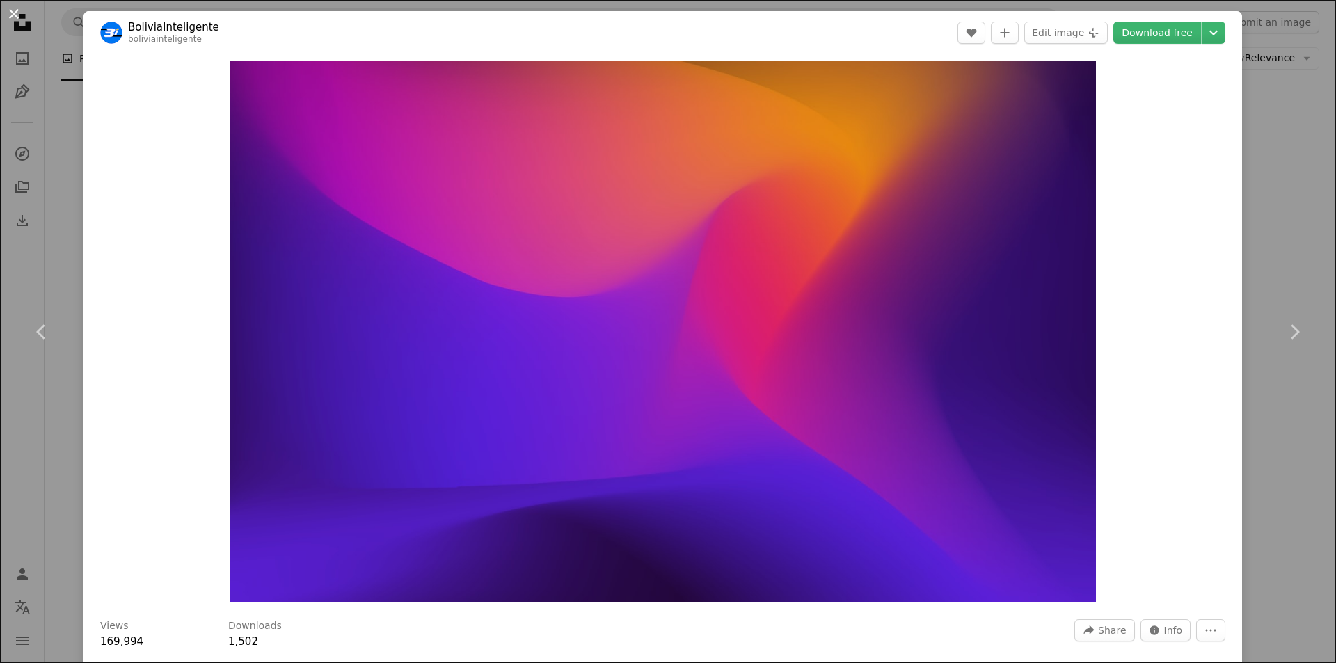
click at [10, 18] on button "An X shape" at bounding box center [14, 14] width 17 height 17
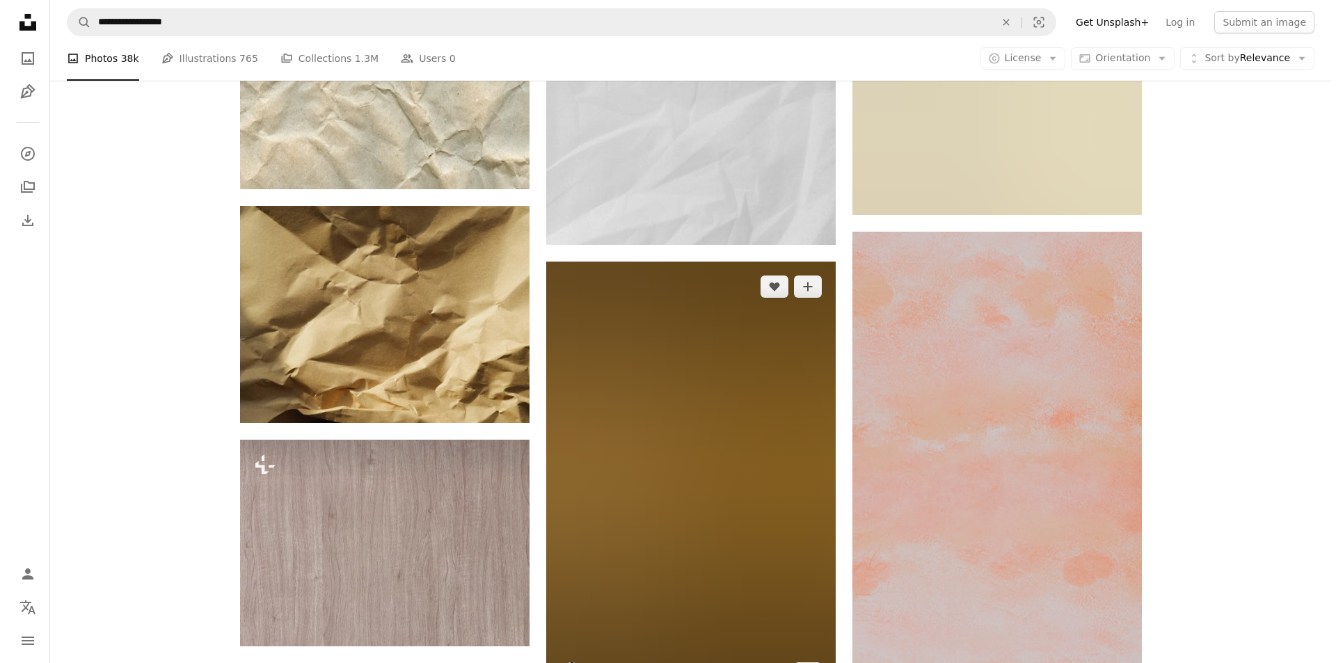
scroll to position [38470, 0]
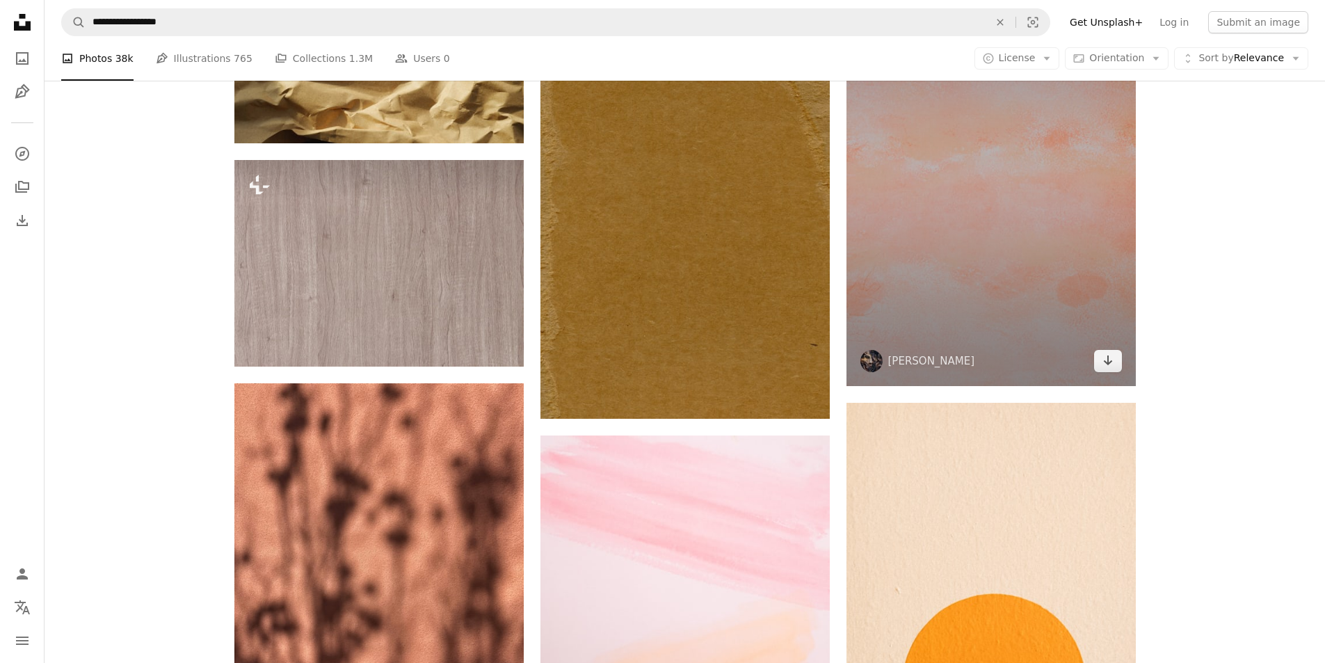
click at [950, 240] on img at bounding box center [991, 169] width 289 height 434
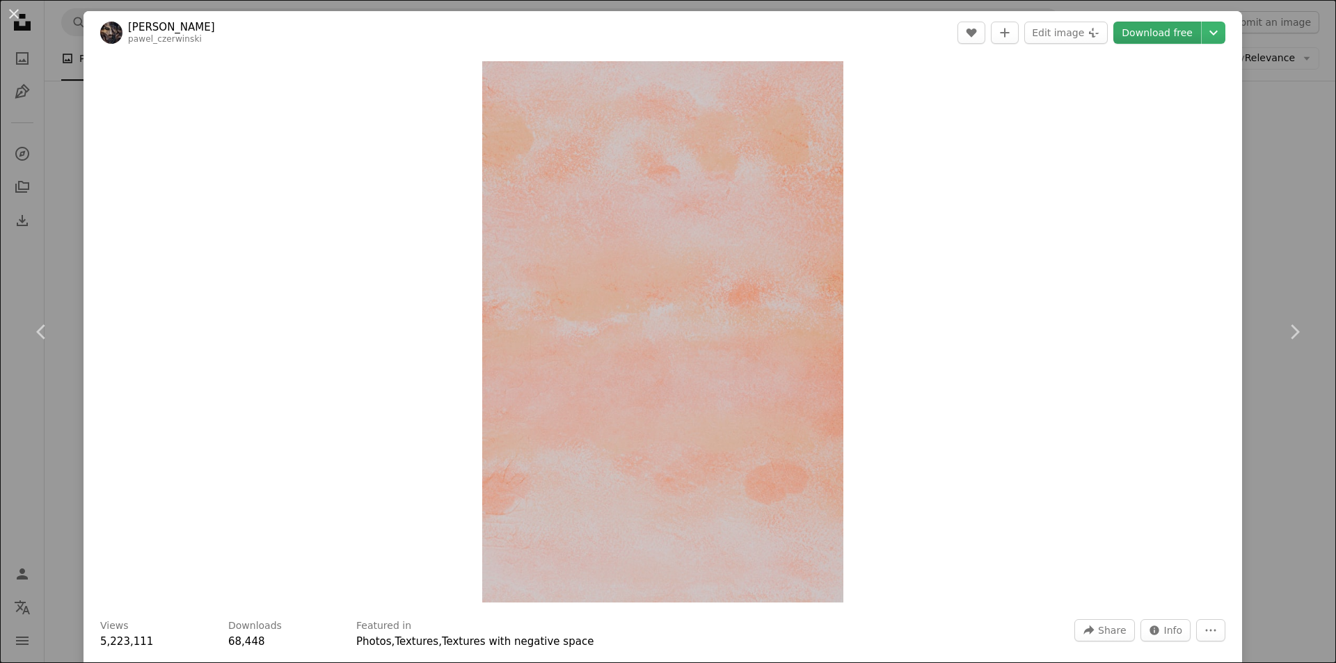
click at [1140, 36] on link "Download free" at bounding box center [1157, 33] width 88 height 22
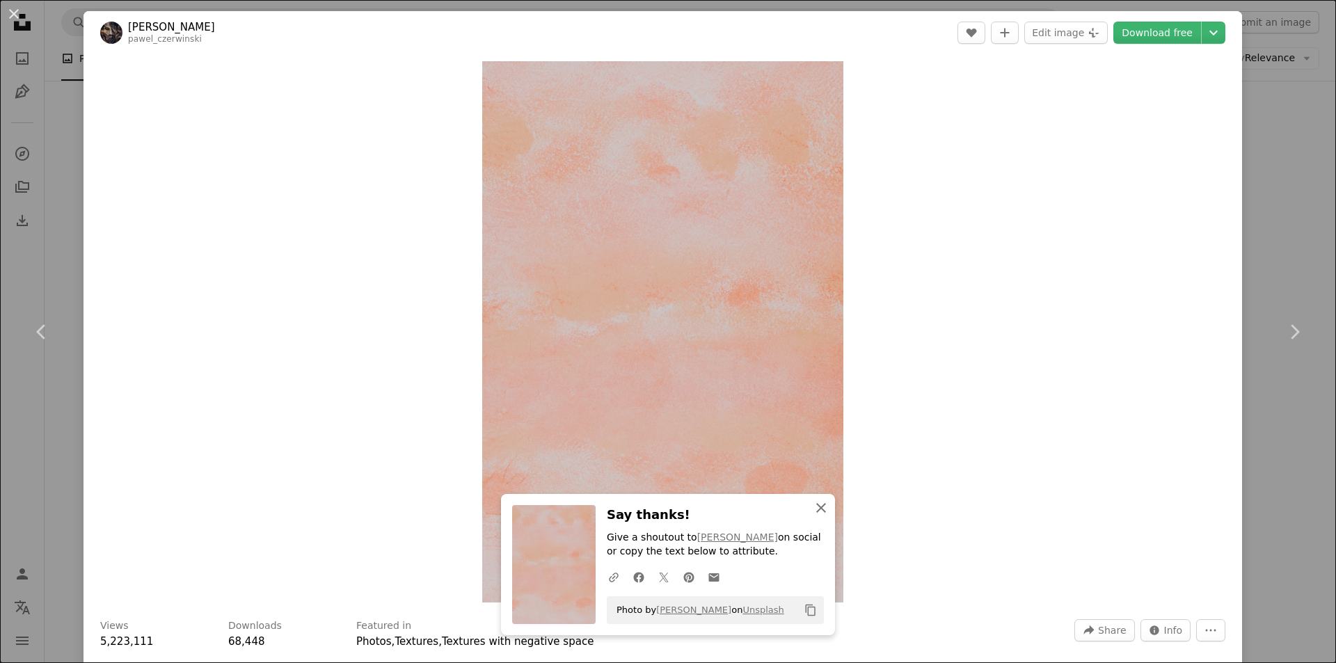
click at [816, 506] on icon "button" at bounding box center [821, 508] width 10 height 10
